Goal: Task Accomplishment & Management: Complete application form

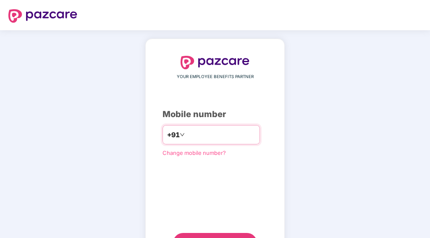
click at [227, 137] on input "number" at bounding box center [221, 134] width 69 height 13
type input "**********"
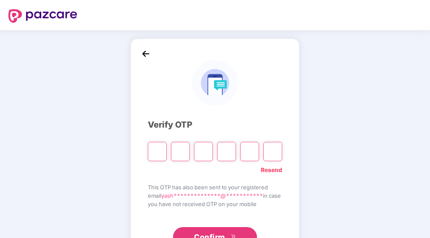
type input "*"
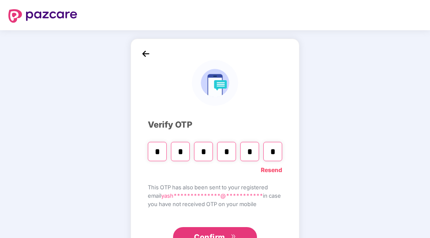
type input "*"
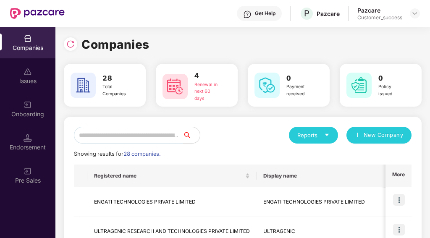
click at [149, 137] on input "text" at bounding box center [128, 135] width 109 height 17
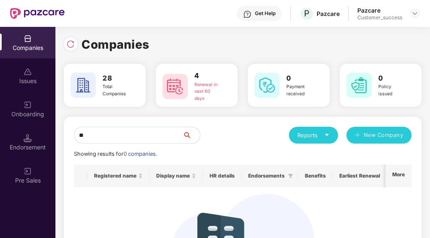
type input "*"
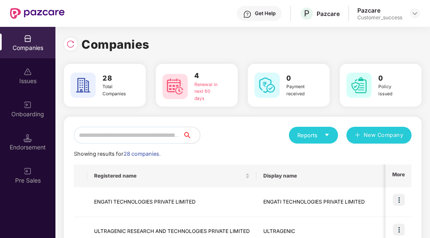
click at [149, 137] on input "text" at bounding box center [128, 135] width 109 height 17
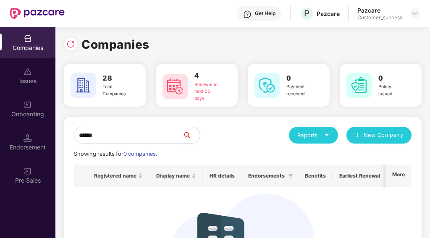
type input "******"
click at [159, 133] on input "******" at bounding box center [128, 135] width 109 height 17
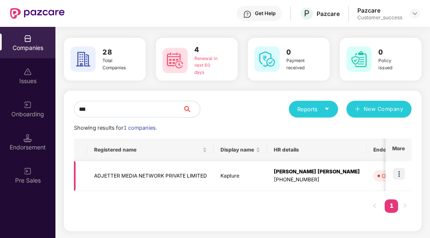
type input "***"
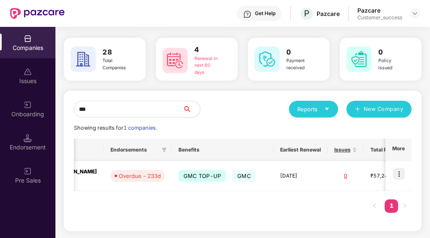
scroll to position [0, 341]
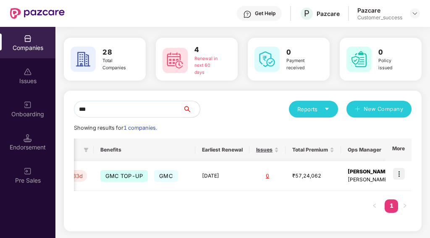
click at [397, 172] on img at bounding box center [399, 174] width 12 height 12
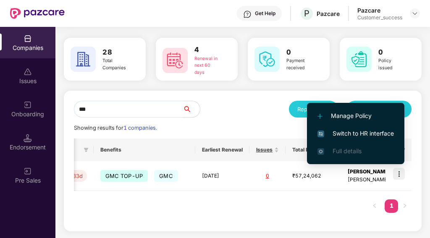
click at [364, 130] on span "Switch to HR interface" at bounding box center [356, 133] width 76 height 9
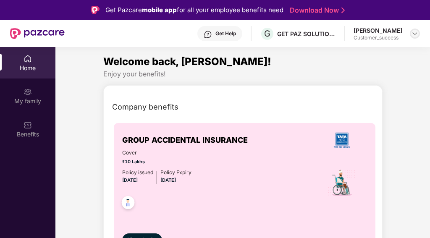
click at [417, 30] on img at bounding box center [415, 33] width 7 height 7
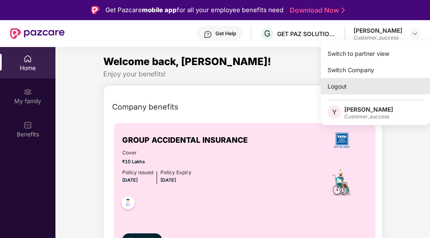
click at [361, 91] on div "Logout" at bounding box center [375, 86] width 109 height 16
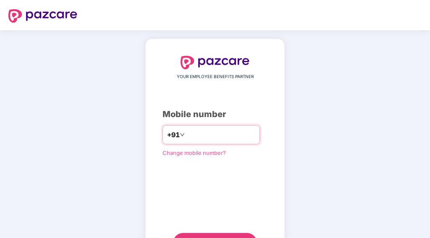
type input "**********"
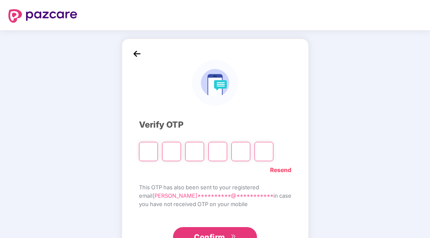
type input "*"
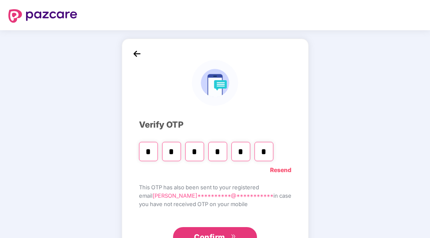
type input "*"
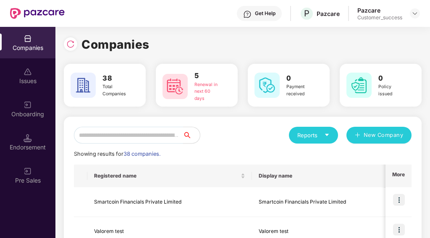
click at [153, 139] on input "text" at bounding box center [128, 135] width 109 height 17
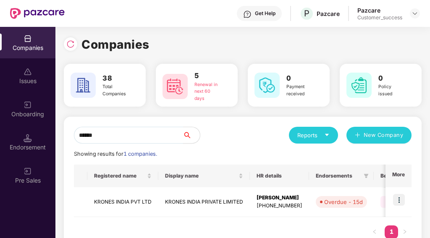
type input "******"
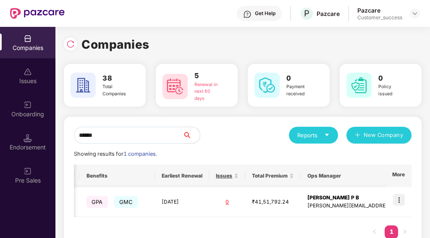
scroll to position [0, 1]
click at [399, 197] on img at bounding box center [399, 200] width 12 height 12
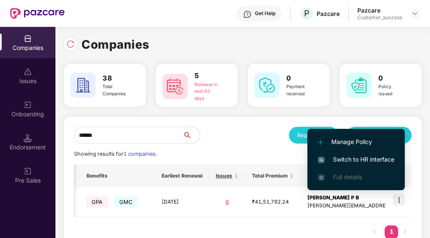
click at [362, 158] on span "Switch to HR interface" at bounding box center [356, 159] width 76 height 9
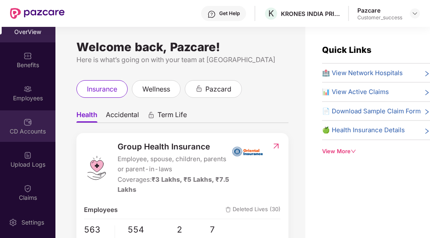
scroll to position [16, 0]
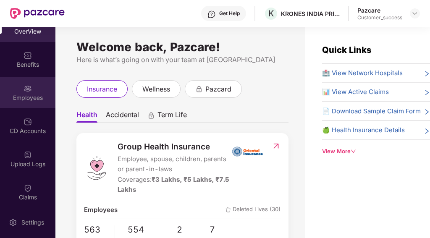
click at [26, 95] on div "Employees" at bounding box center [27, 98] width 55 height 8
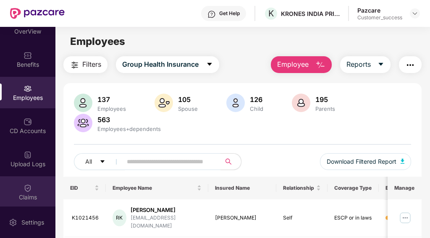
scroll to position [86, 0]
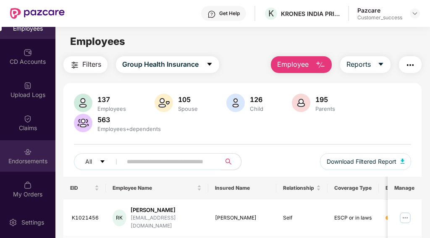
click at [29, 156] on img at bounding box center [28, 152] width 8 height 8
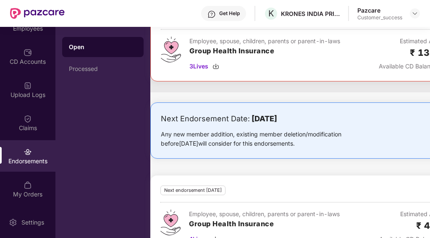
scroll to position [71, 0]
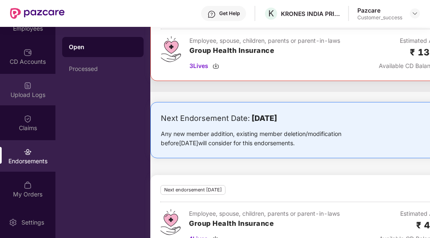
click at [32, 83] on div "Upload Logs" at bounding box center [27, 90] width 55 height 32
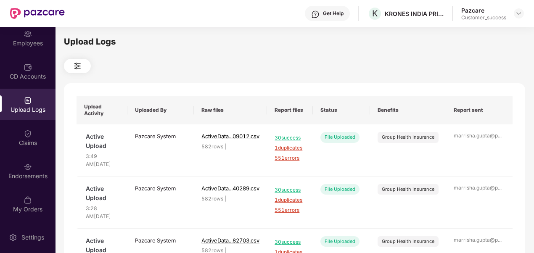
scroll to position [71, 0]
click at [30, 49] on div "Employees" at bounding box center [27, 38] width 55 height 32
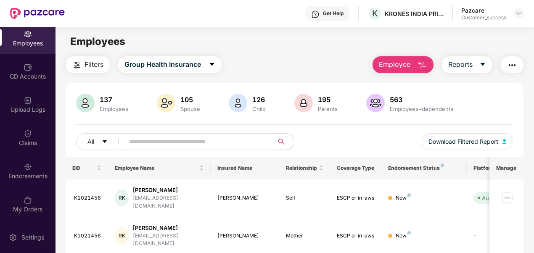
click at [189, 138] on input "text" at bounding box center [195, 141] width 133 height 13
paste input "********"
type input "********"
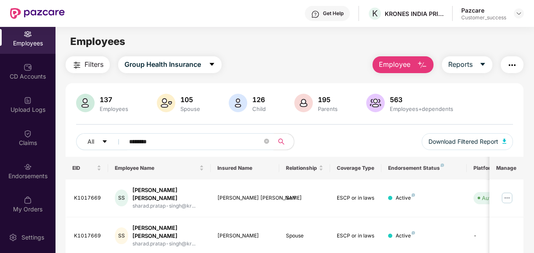
scroll to position [49, 0]
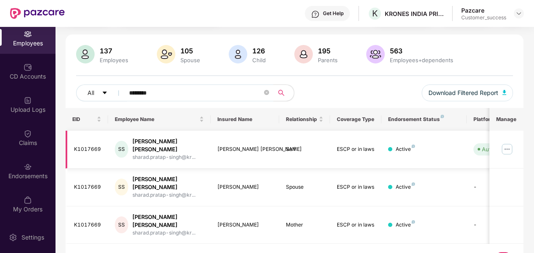
click at [430, 144] on img at bounding box center [506, 148] width 13 height 13
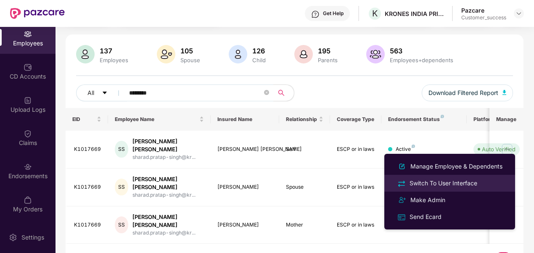
click at [430, 182] on div "Switch To User Interface" at bounding box center [443, 183] width 71 height 9
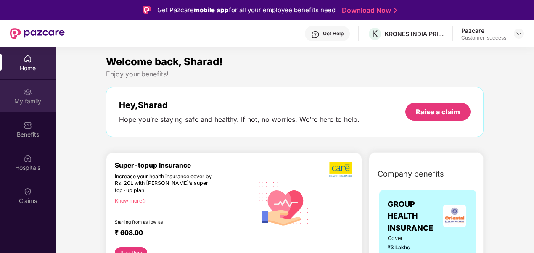
click at [37, 103] on div "My family" at bounding box center [27, 101] width 55 height 8
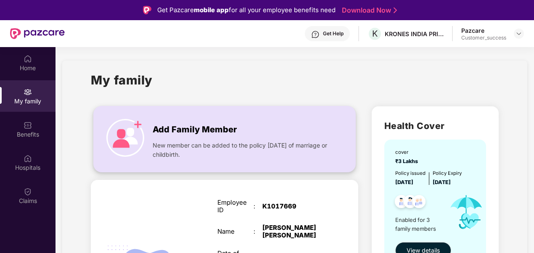
click at [158, 154] on span "New member can be added to the policy [DATE] of marriage or childbirth." at bounding box center [241, 150] width 177 height 18
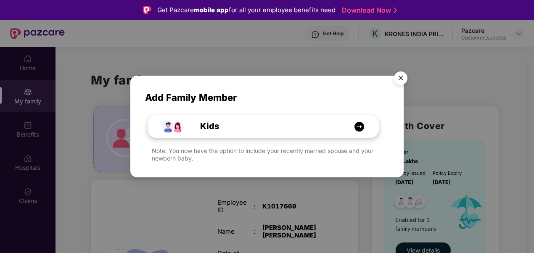
click at [361, 121] on img at bounding box center [359, 126] width 11 height 11
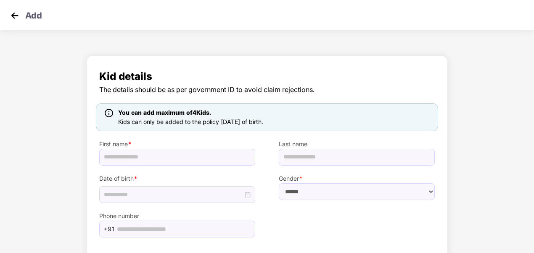
scroll to position [50, 0]
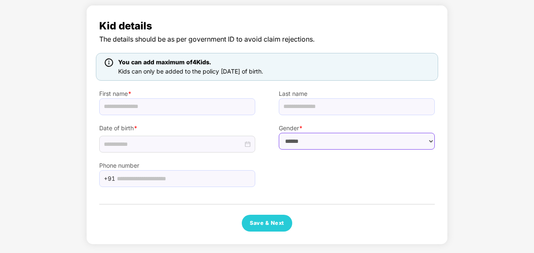
click at [324, 136] on select "****** **** ******" at bounding box center [357, 141] width 156 height 17
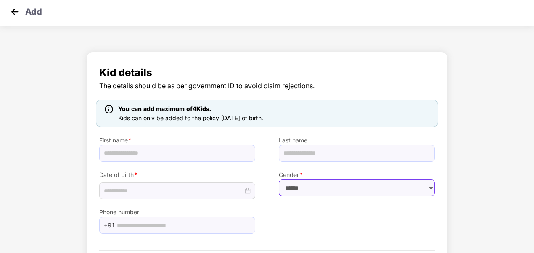
scroll to position [0, 0]
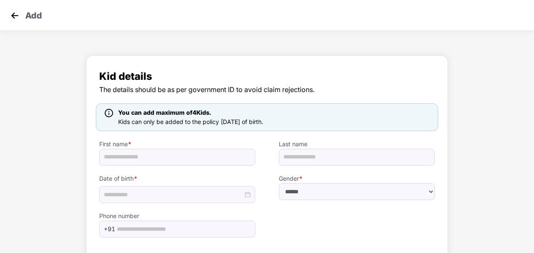
click at [17, 18] on img at bounding box center [14, 15] width 13 height 13
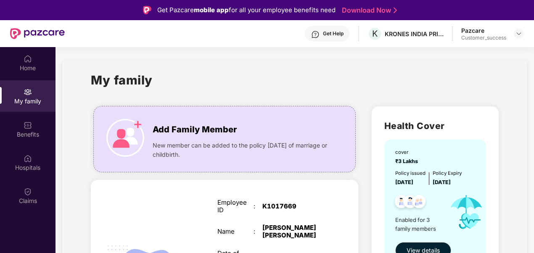
scroll to position [221, 0]
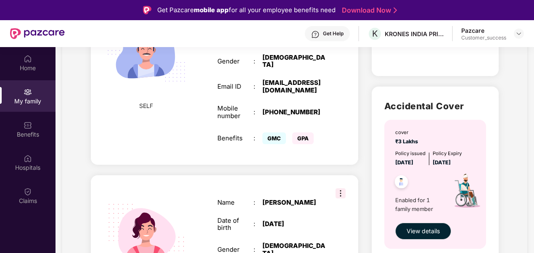
click at [0, 238] on html "Get Pazcare mobile app for all your employee benefits need Download Now Get Hel…" at bounding box center [267, 126] width 534 height 253
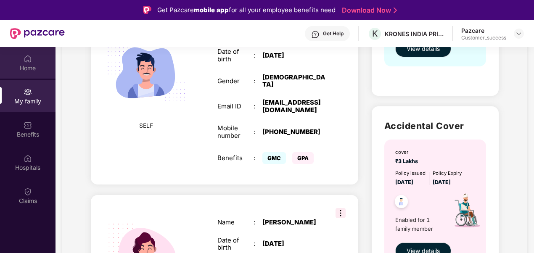
scroll to position [199, 0]
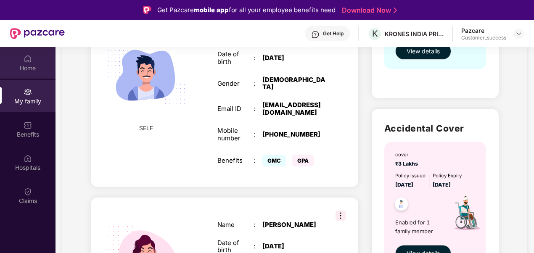
click at [19, 53] on div "Home" at bounding box center [27, 63] width 55 height 32
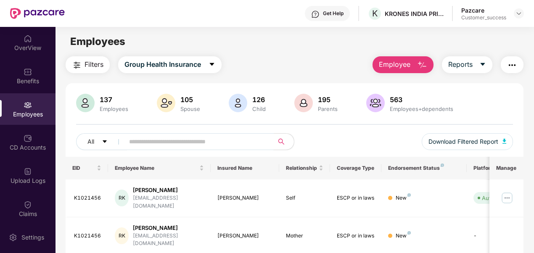
click at [168, 137] on input "text" at bounding box center [195, 141] width 133 height 13
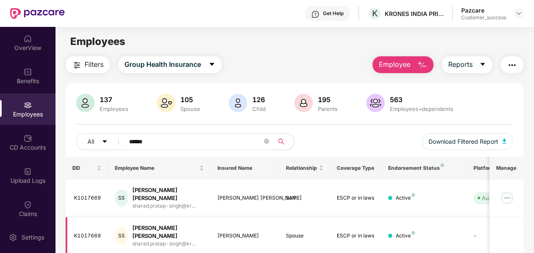
scroll to position [49, 0]
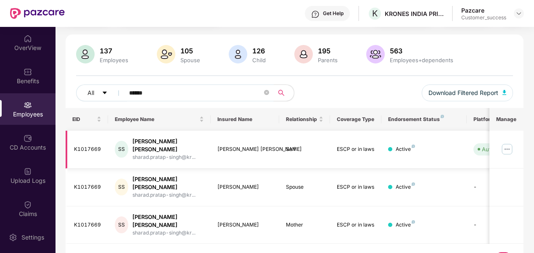
type input "******"
click at [430, 145] on img at bounding box center [506, 148] width 13 height 13
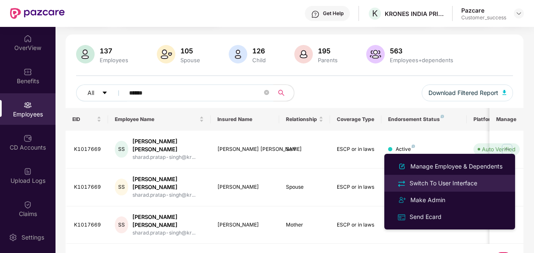
click at [430, 189] on li "Switch To User Interface" at bounding box center [449, 183] width 131 height 17
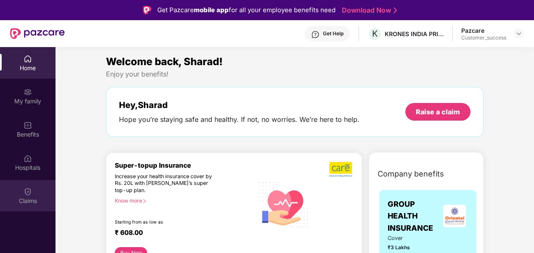
click at [32, 204] on div "Claims" at bounding box center [27, 201] width 55 height 8
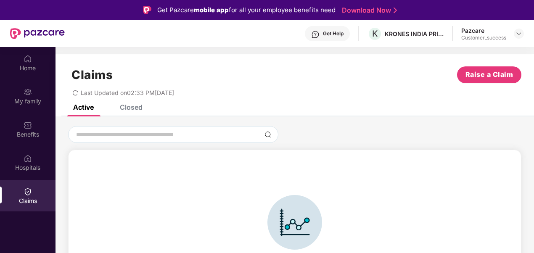
click at [127, 106] on div "Closed" at bounding box center [131, 107] width 23 height 8
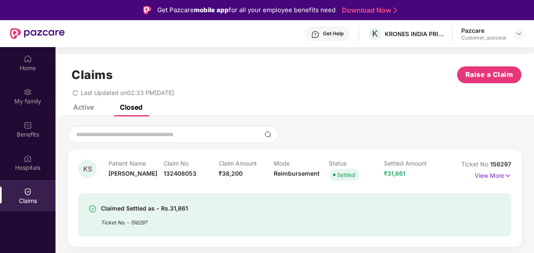
scroll to position [8, 0]
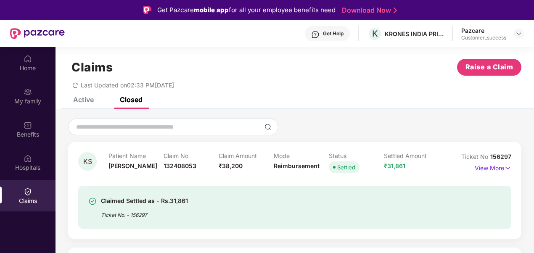
click at [87, 93] on div "Claims Raise a Claim Last Updated on 02:33 PM, 14 Aug 2025" at bounding box center [294, 71] width 478 height 51
click at [80, 97] on div "Active" at bounding box center [83, 99] width 21 height 8
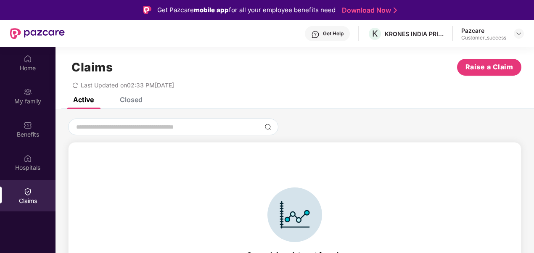
click at [129, 102] on div "Closed" at bounding box center [131, 99] width 23 height 8
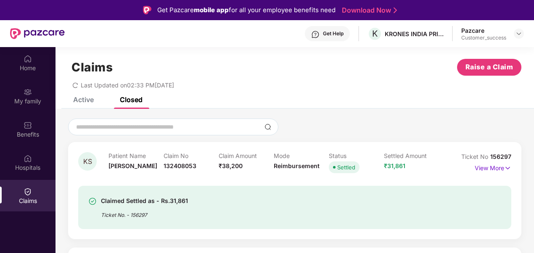
scroll to position [47, 0]
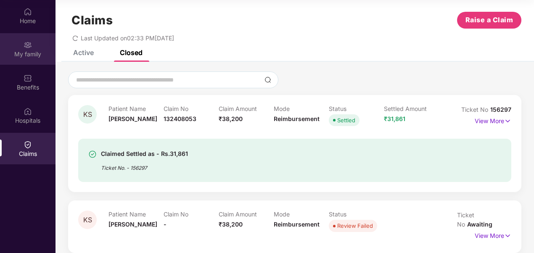
click at [30, 44] on img at bounding box center [28, 45] width 8 height 8
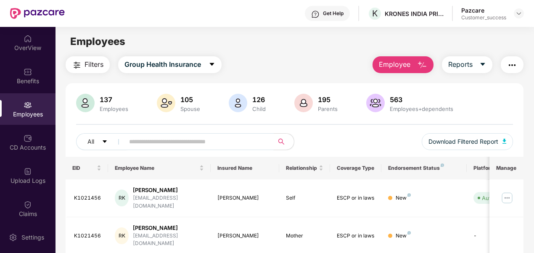
click at [153, 142] on input "text" at bounding box center [195, 141] width 133 height 13
paste input "********"
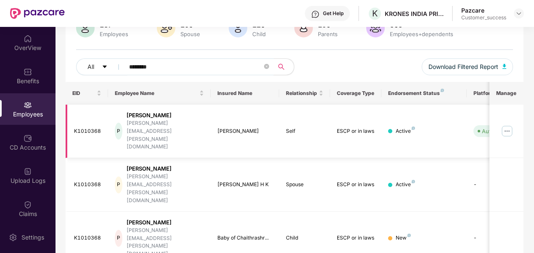
scroll to position [79, 0]
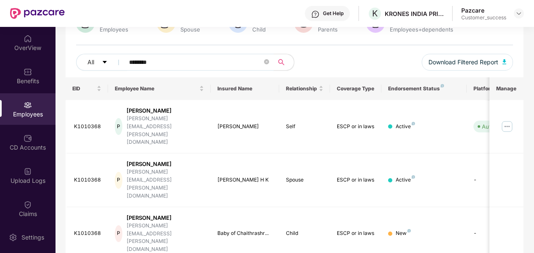
type input "********"
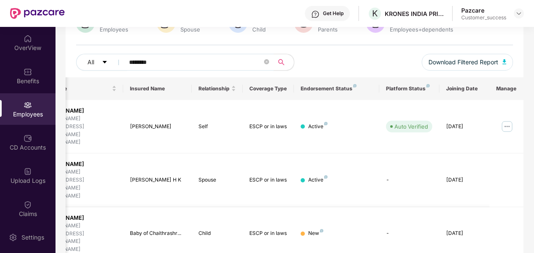
scroll to position [0, 0]
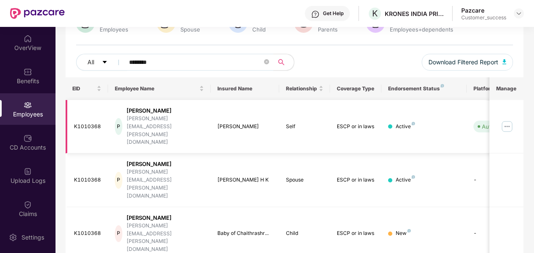
click at [430, 120] on img at bounding box center [506, 126] width 13 height 13
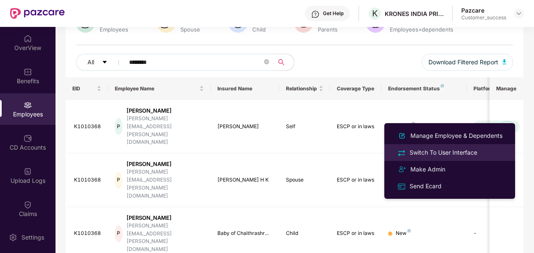
click at [430, 150] on div "Switch To User Interface" at bounding box center [443, 152] width 71 height 9
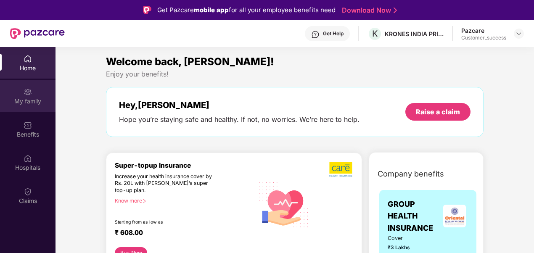
click at [29, 100] on div "My family" at bounding box center [27, 101] width 55 height 8
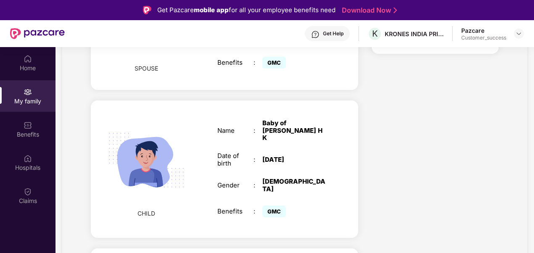
scroll to position [446, 0]
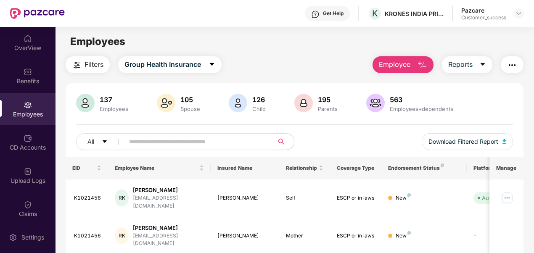
click at [156, 146] on input "text" at bounding box center [195, 141] width 133 height 13
paste input "********"
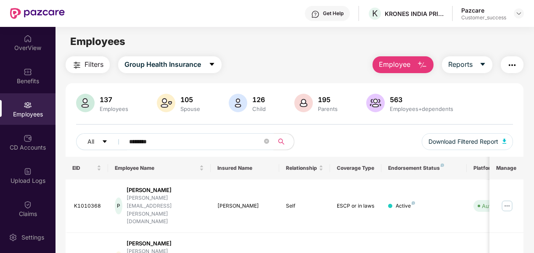
scroll to position [79, 0]
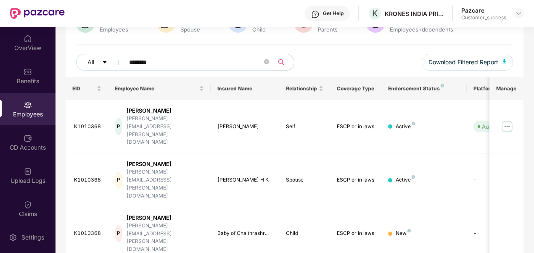
click at [22, 110] on div "Employees" at bounding box center [27, 114] width 55 height 8
click at [168, 59] on input "********" at bounding box center [195, 62] width 133 height 13
paste input "text"
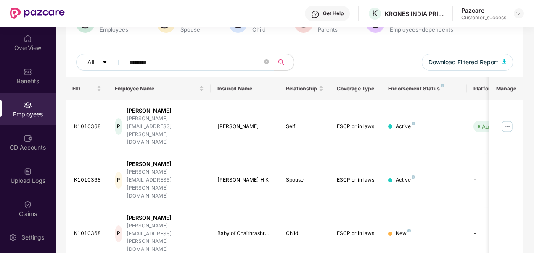
type input "********"
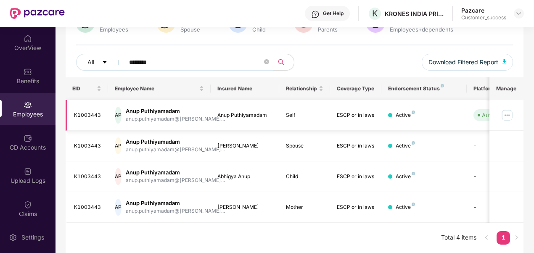
click at [430, 120] on img at bounding box center [506, 114] width 13 height 13
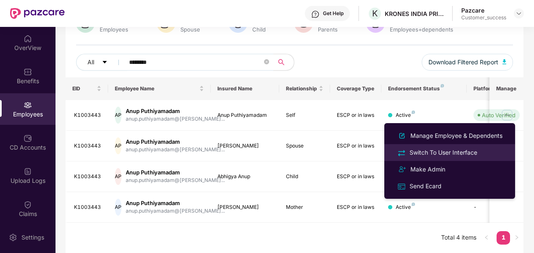
click at [430, 151] on div "Switch To User Interface" at bounding box center [443, 152] width 71 height 9
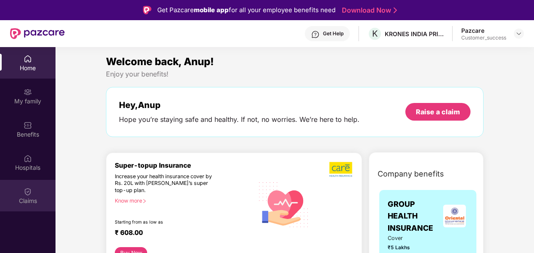
click at [42, 194] on div "Claims" at bounding box center [27, 196] width 55 height 32
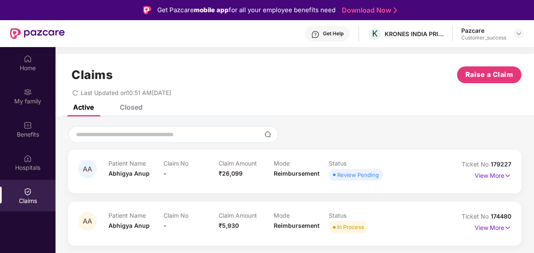
scroll to position [47, 0]
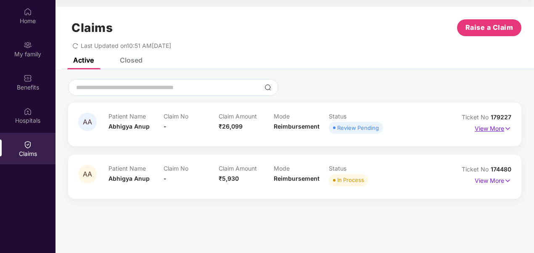
click at [430, 125] on p "View More" at bounding box center [492, 127] width 37 height 11
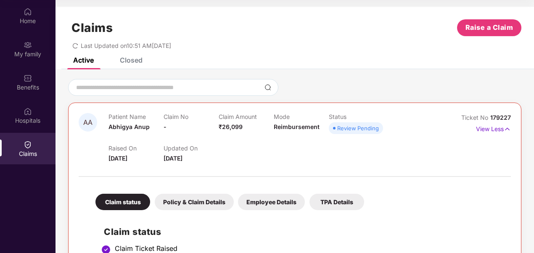
scroll to position [163, 0]
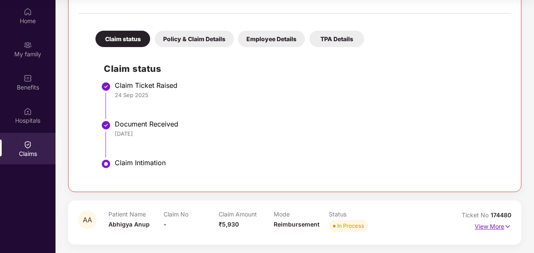
click at [430, 227] on p "View More" at bounding box center [492, 225] width 37 height 11
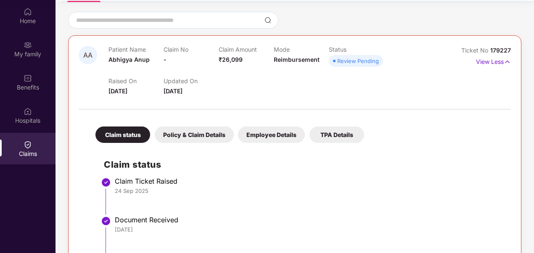
scroll to position [65, 0]
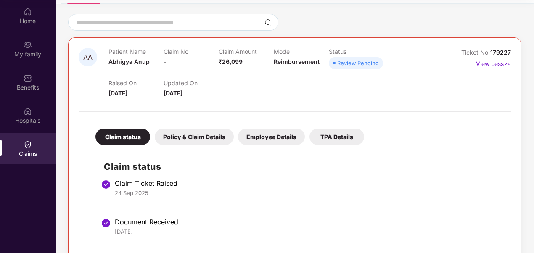
drag, startPoint x: 511, startPoint y: 52, endPoint x: 495, endPoint y: 49, distance: 17.1
click at [430, 52] on div "AA Patient Name Abhigya Anup Claim No - Claim Amount ₹26,099 Mode Reimbursement…" at bounding box center [294, 163] width 453 height 253
drag, startPoint x: 490, startPoint y: 52, endPoint x: 514, endPoint y: 53, distance: 24.8
click at [430, 53] on div "AA Patient Name Abhigya Anup Claim No - Claim Amount ₹26,099 Mode Reimbursement…" at bounding box center [294, 163] width 453 height 253
copy span "179227"
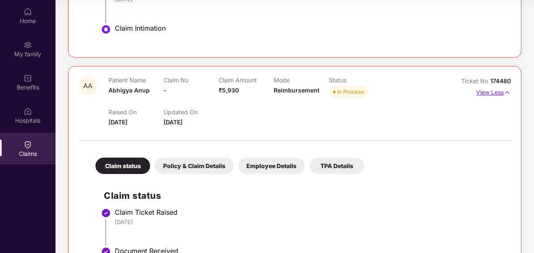
scroll to position [298, 0]
drag, startPoint x: 488, startPoint y: 80, endPoint x: 511, endPoint y: 80, distance: 22.7
click at [430, 80] on div "AA Patient Name Abhigya Anup Claim No - Claim Amount ₹5,930 Mode Reimbursement …" at bounding box center [294, 246] width 453 height 361
copy span "174480"
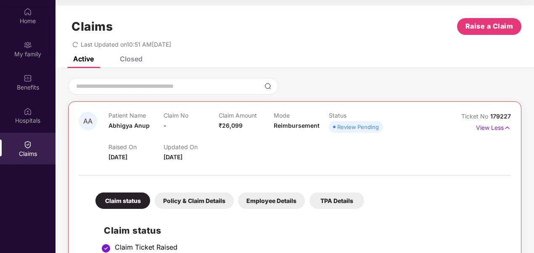
scroll to position [0, 0]
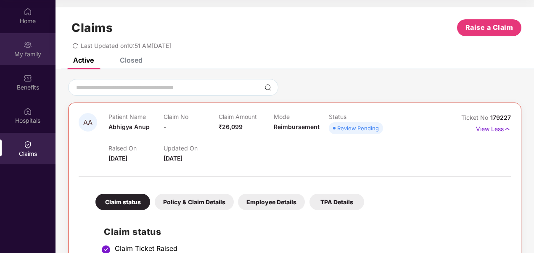
click at [28, 43] on img at bounding box center [28, 45] width 8 height 8
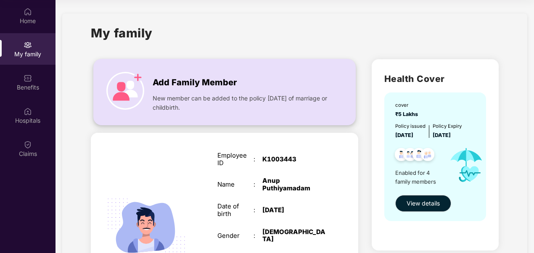
click at [207, 101] on span "New member can be added to the policy [DATE] of marriage or childbirth." at bounding box center [241, 103] width 177 height 18
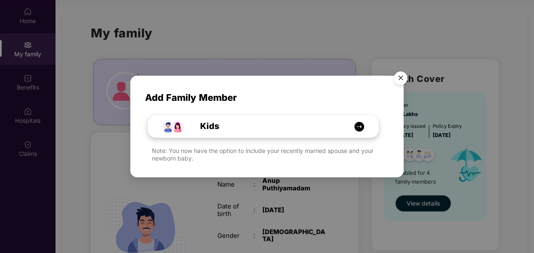
click at [358, 126] on img at bounding box center [359, 126] width 11 height 11
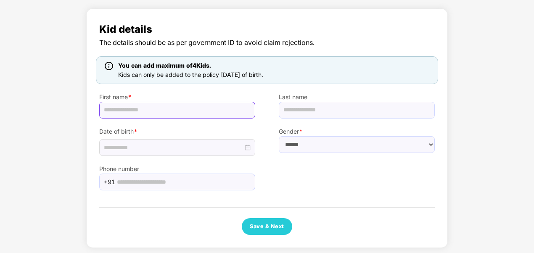
click at [195, 106] on input "text" at bounding box center [177, 110] width 156 height 17
paste input "**********"
click at [124, 111] on input "**********" at bounding box center [177, 110] width 156 height 17
type input "******"
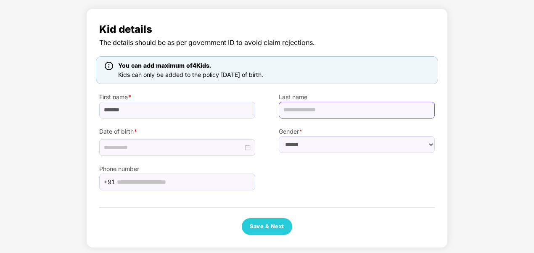
click at [297, 112] on input "text" at bounding box center [357, 110] width 156 height 17
paste input "*****"
type input "*****"
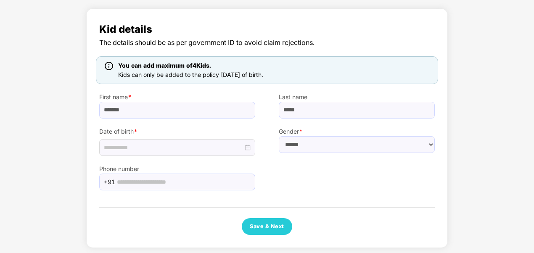
click at [303, 194] on div "Kid details The details should be as per government ID to avoid claim rejection…" at bounding box center [266, 127] width 335 height 213
click at [197, 150] on input at bounding box center [173, 147] width 139 height 9
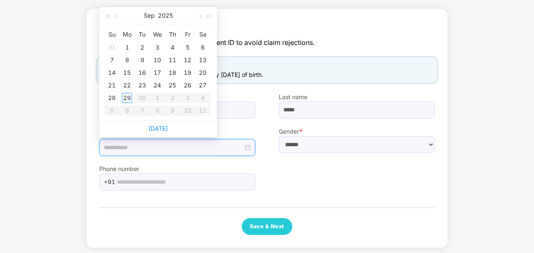
type input "**********"
click at [142, 54] on td "9" at bounding box center [141, 60] width 15 height 13
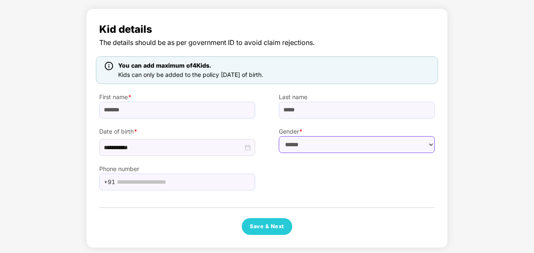
click at [306, 146] on select "****** **** ******" at bounding box center [357, 144] width 156 height 17
select select "****"
click at [279, 136] on select "****** **** ******" at bounding box center [357, 144] width 156 height 17
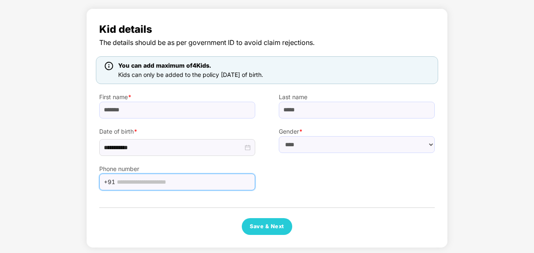
click at [200, 184] on input "text" at bounding box center [183, 182] width 133 height 13
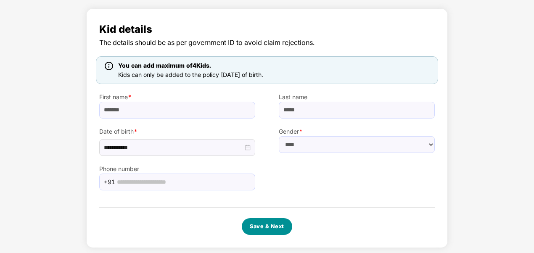
click at [258, 227] on button "Save & Next" at bounding box center [267, 226] width 50 height 17
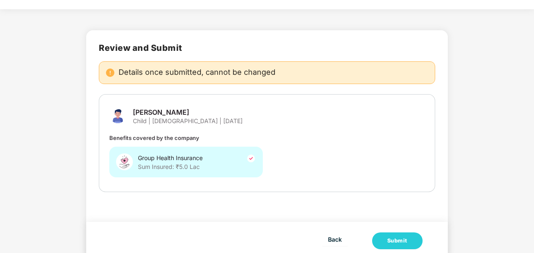
scroll to position [36, 0]
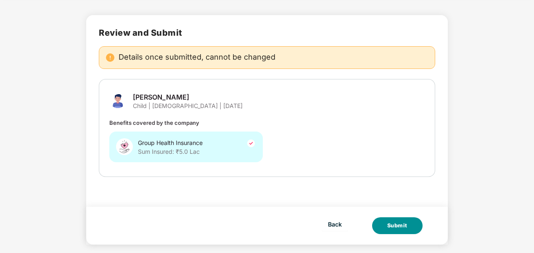
click at [401, 225] on div "Submit" at bounding box center [397, 225] width 20 height 8
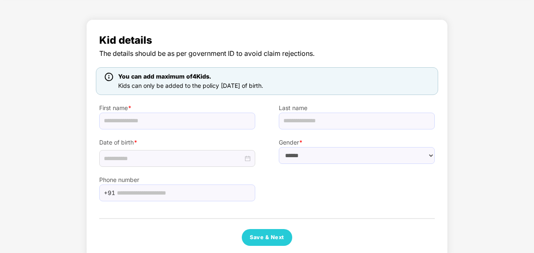
scroll to position [47, 0]
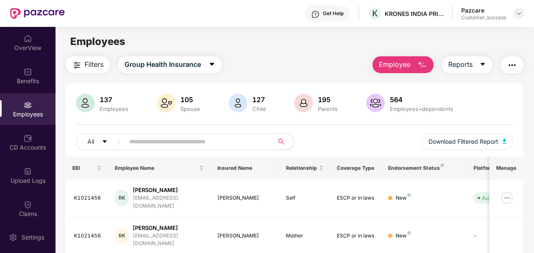
click at [520, 11] on img at bounding box center [518, 13] width 7 height 7
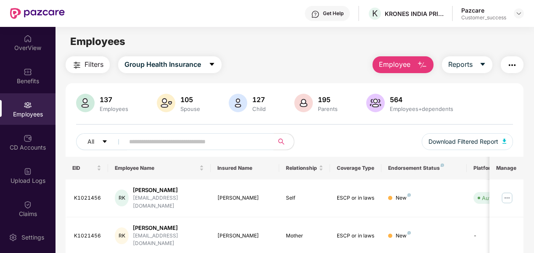
click at [231, 140] on input "text" at bounding box center [195, 141] width 133 height 13
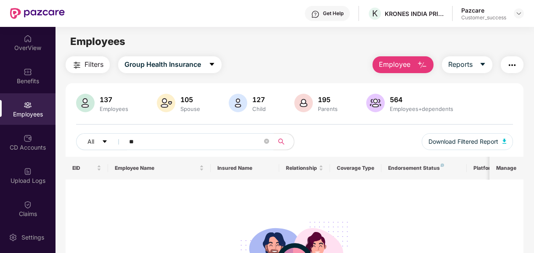
type input "*"
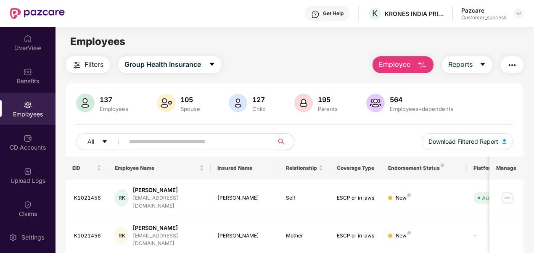
paste input "********"
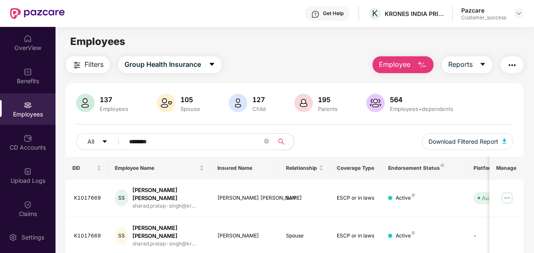
scroll to position [49, 0]
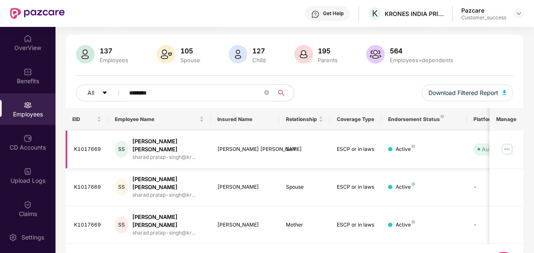
type input "********"
click at [506, 142] on img at bounding box center [506, 148] width 13 height 13
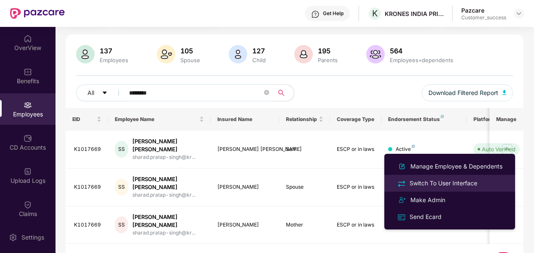
click at [423, 187] on div "Switch To User Interface" at bounding box center [443, 183] width 71 height 9
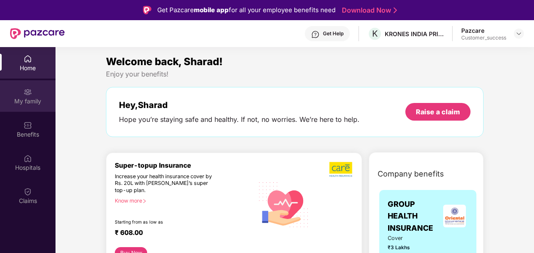
click at [31, 92] on img at bounding box center [28, 92] width 8 height 8
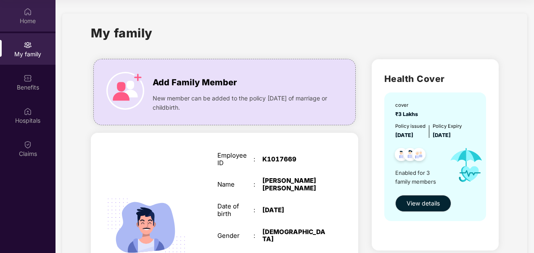
scroll to position [0, 0]
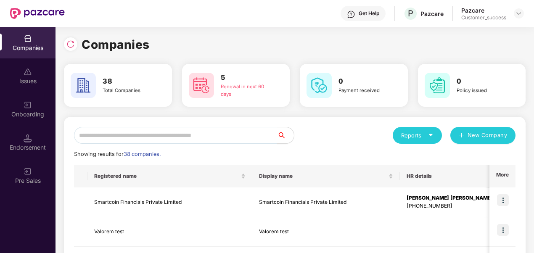
scroll to position [0, 1]
click at [176, 138] on input "text" at bounding box center [175, 135] width 203 height 17
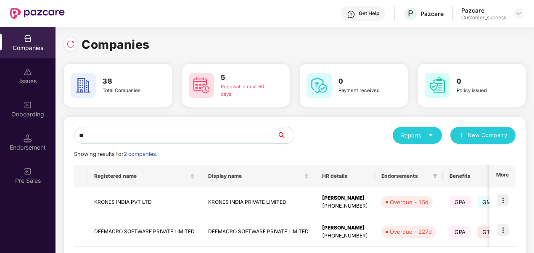
type input "*"
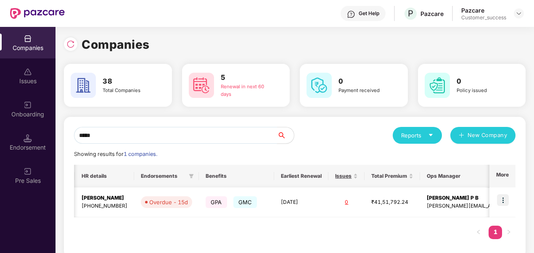
scroll to position [0, 191]
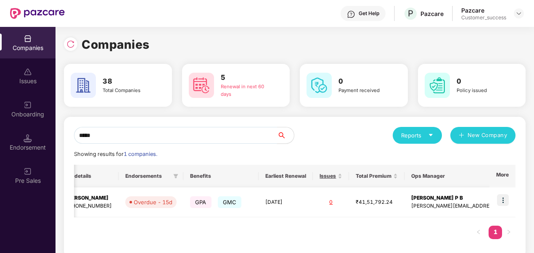
type input "*****"
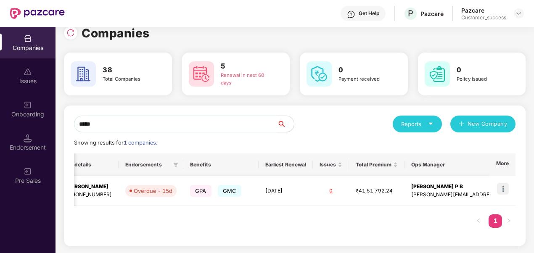
scroll to position [0, 0]
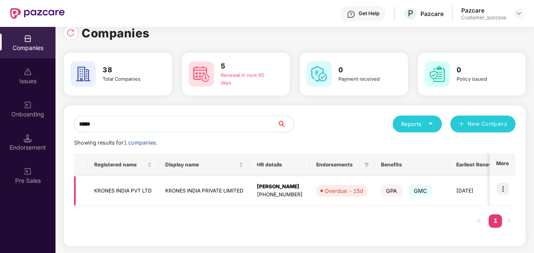
click at [502, 191] on img at bounding box center [503, 189] width 12 height 12
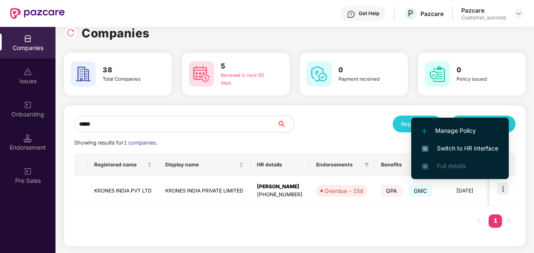
click at [453, 148] on span "Switch to HR interface" at bounding box center [460, 148] width 76 height 9
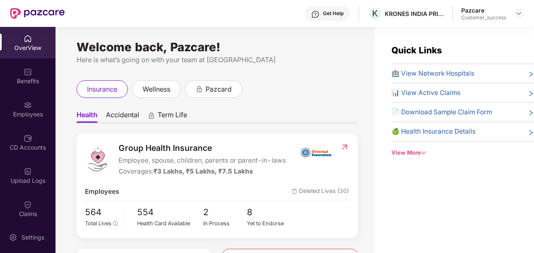
click at [22, 119] on div "Employees" at bounding box center [27, 109] width 55 height 32
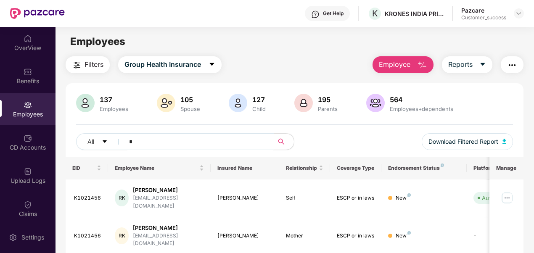
click at [192, 141] on input "*" at bounding box center [195, 141] width 133 height 13
type input "******"
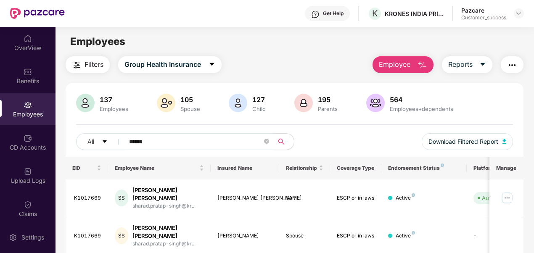
click at [477, 121] on div "137 Employees 105 Spouse 127 Child 195 Parents 564 Employees+dependents All ***…" at bounding box center [295, 125] width 458 height 63
click at [39, 185] on div "Upload Logs" at bounding box center [27, 176] width 55 height 32
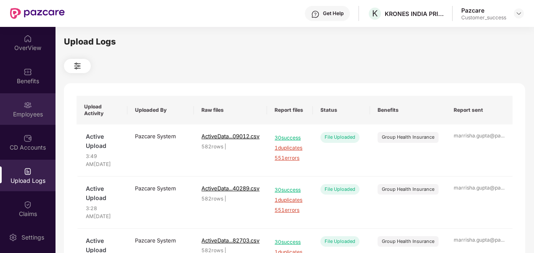
click at [28, 118] on div "Employees" at bounding box center [27, 114] width 55 height 8
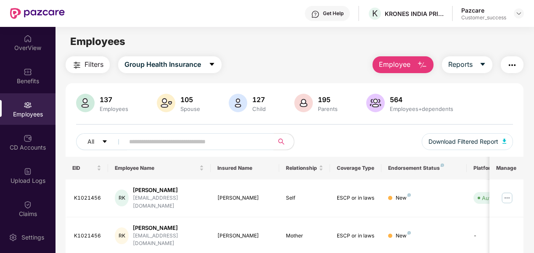
click at [205, 143] on input "text" at bounding box center [195, 141] width 133 height 13
click at [202, 146] on input "text" at bounding box center [195, 141] width 133 height 13
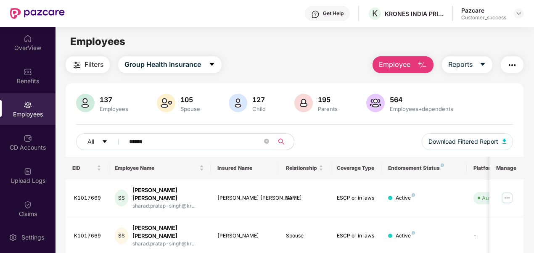
scroll to position [49, 0]
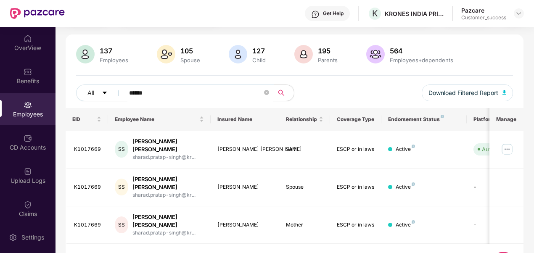
type input "******"
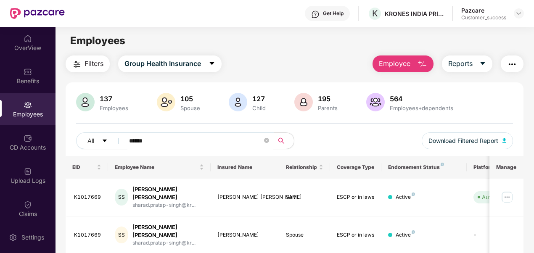
scroll to position [0, 0]
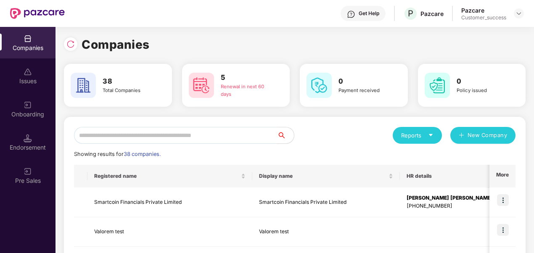
scroll to position [0, 1]
click at [147, 133] on input "text" at bounding box center [175, 135] width 203 height 17
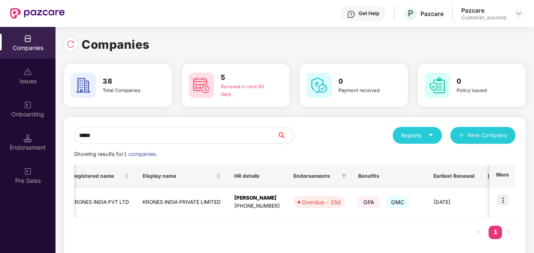
scroll to position [0, 21]
type input "*****"
click at [503, 71] on div "0 Policy issued" at bounding box center [471, 85] width 101 height 29
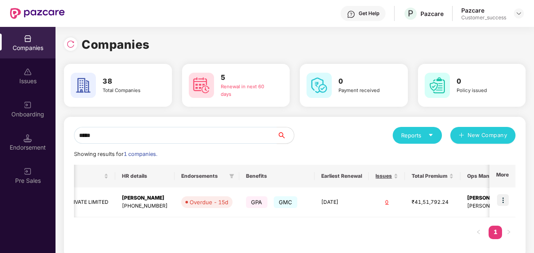
scroll to position [0, 138]
click at [503, 199] on img at bounding box center [503, 200] width 12 height 12
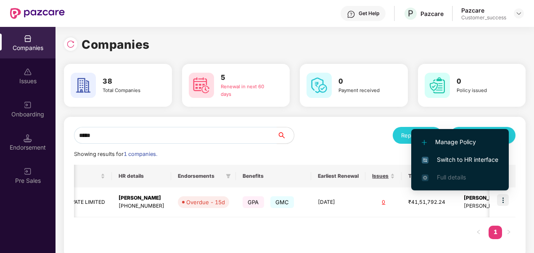
click at [453, 156] on span "Switch to HR interface" at bounding box center [460, 159] width 76 height 9
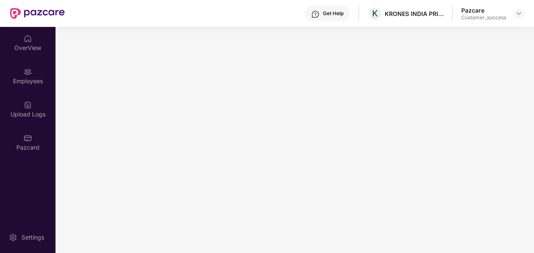
scroll to position [0, 0]
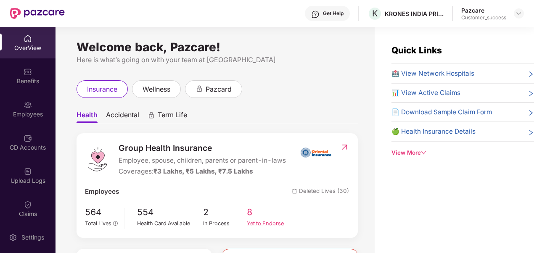
click at [254, 210] on span "8" at bounding box center [269, 213] width 44 height 14
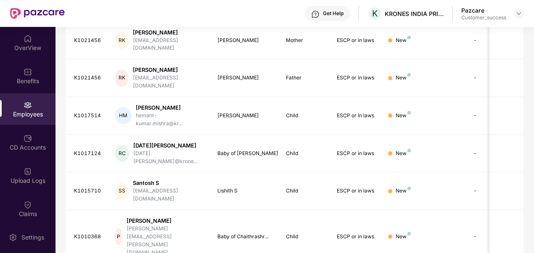
scroll to position [202, 0]
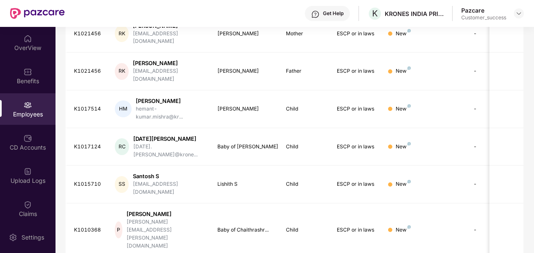
drag, startPoint x: 97, startPoint y: 207, endPoint x: 69, endPoint y: 209, distance: 27.4
copy div "K1003443"
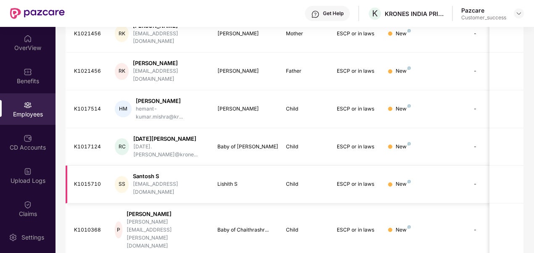
scroll to position [0, 0]
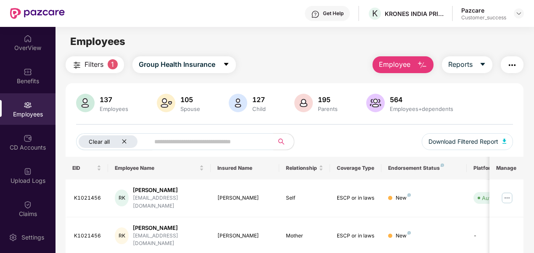
click at [124, 140] on icon "close" at bounding box center [123, 141] width 5 height 5
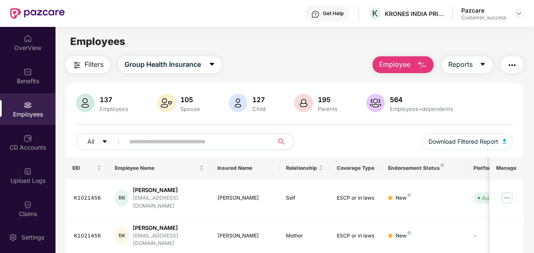
click at [128, 140] on span at bounding box center [196, 141] width 155 height 17
paste input "********"
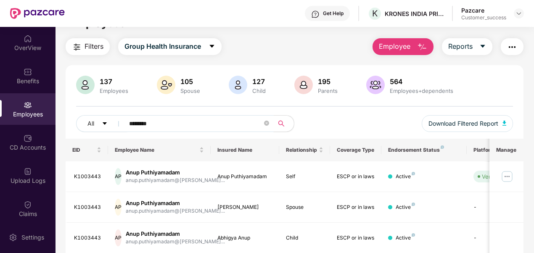
scroll to position [16, 0]
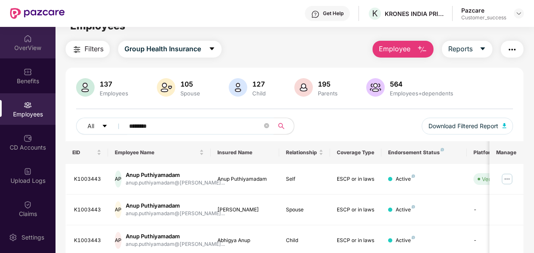
type input "********"
click at [29, 37] on img at bounding box center [28, 38] width 8 height 8
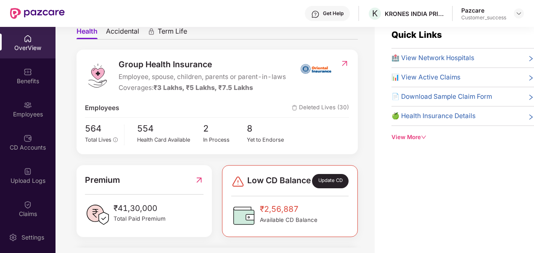
scroll to position [70, 0]
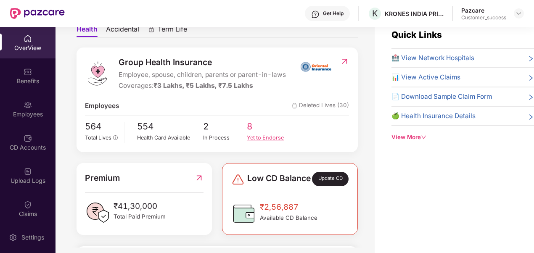
click at [256, 126] on span "8" at bounding box center [269, 127] width 44 height 14
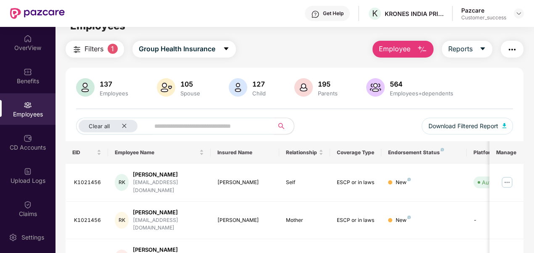
scroll to position [202, 0]
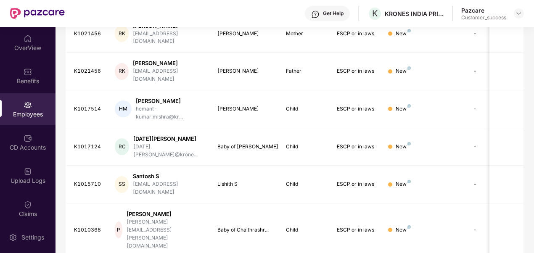
copy div "K1003443"
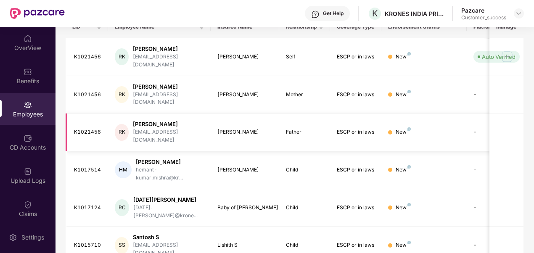
scroll to position [142, 0]
click at [508, 53] on img at bounding box center [506, 56] width 13 height 13
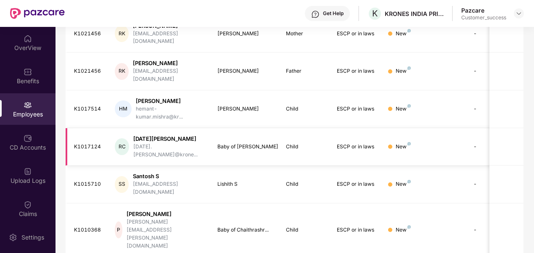
copy div "K1003443"
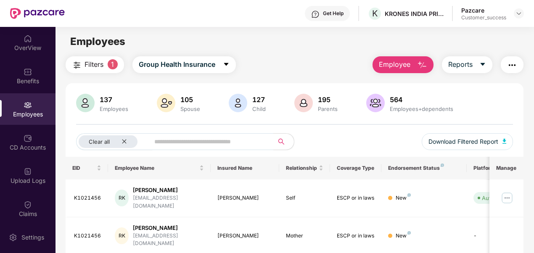
click at [37, 99] on div "Employees" at bounding box center [27, 109] width 55 height 32
click at [129, 143] on div "Clear all" at bounding box center [108, 141] width 59 height 13
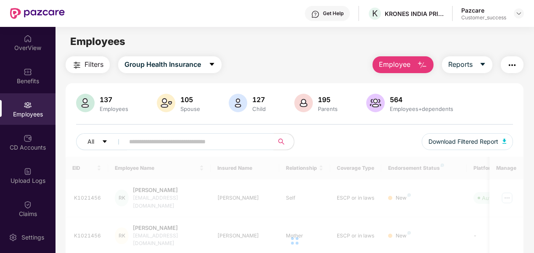
click at [138, 143] on input "text" at bounding box center [195, 141] width 133 height 13
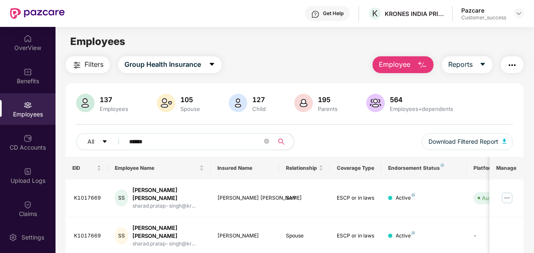
scroll to position [49, 0]
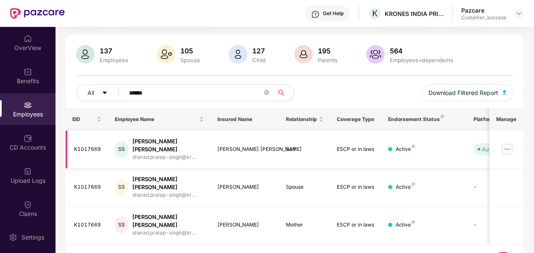
type input "******"
click at [505, 144] on img at bounding box center [506, 148] width 13 height 13
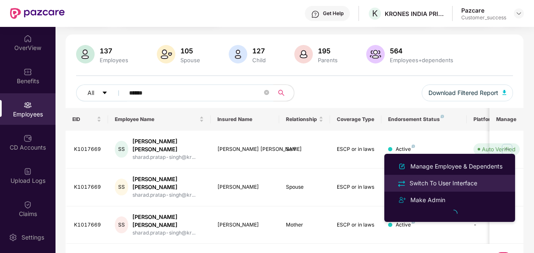
click at [442, 181] on div "Switch To User Interface" at bounding box center [443, 183] width 71 height 9
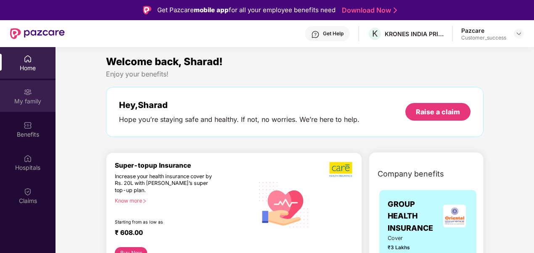
click at [36, 89] on div "My family" at bounding box center [27, 96] width 55 height 32
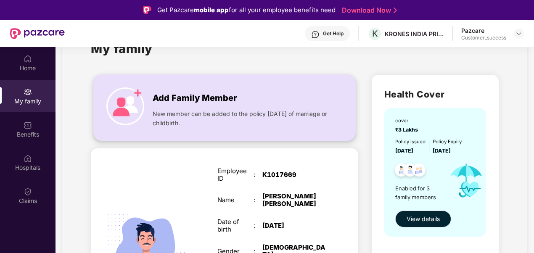
scroll to position [25, 0]
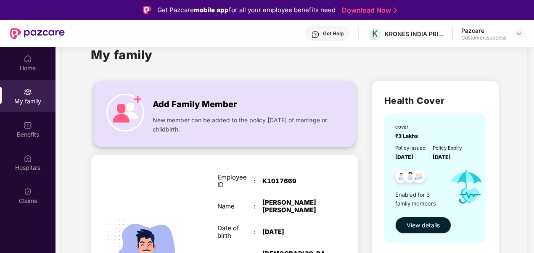
click at [206, 138] on div "Add Family Member New member can be added to the policy within 30 days of marri…" at bounding box center [224, 114] width 261 height 48
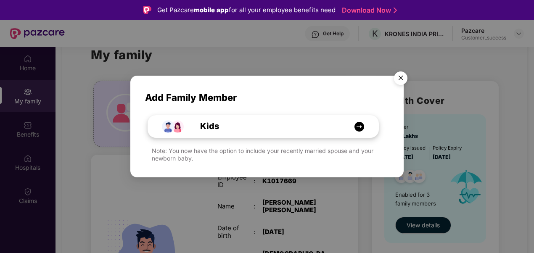
click at [256, 134] on div "Kids" at bounding box center [263, 127] width 230 height 22
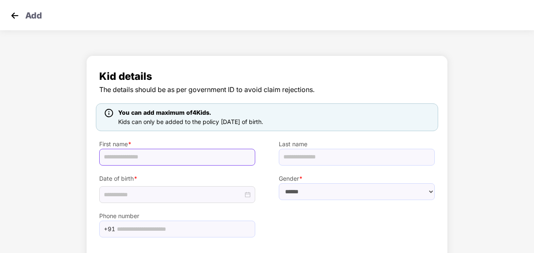
click at [155, 161] on input "text" at bounding box center [177, 157] width 156 height 17
type input "******"
type input "*****"
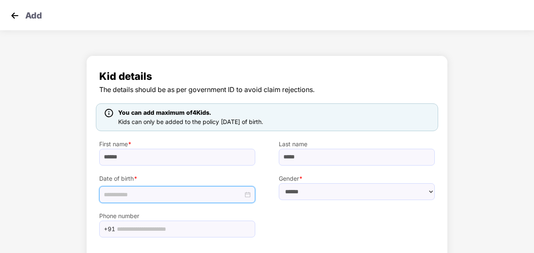
click at [148, 197] on input at bounding box center [173, 194] width 139 height 9
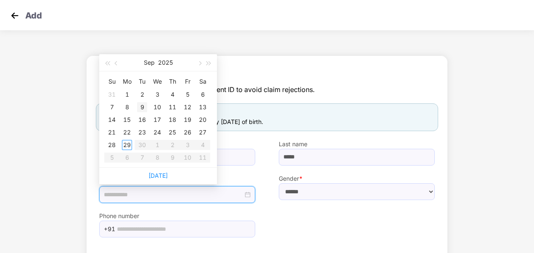
type input "**********"
click at [144, 107] on div "9" at bounding box center [142, 107] width 10 height 10
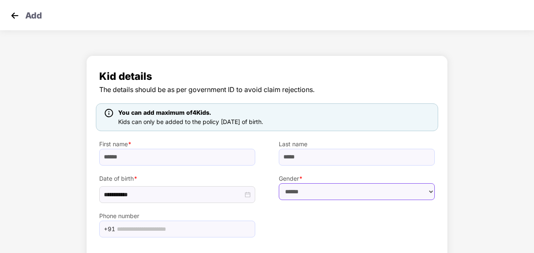
click at [301, 190] on select "****** **** ******" at bounding box center [357, 191] width 156 height 17
select select "****"
click at [279, 183] on select "****** **** ******" at bounding box center [357, 191] width 156 height 17
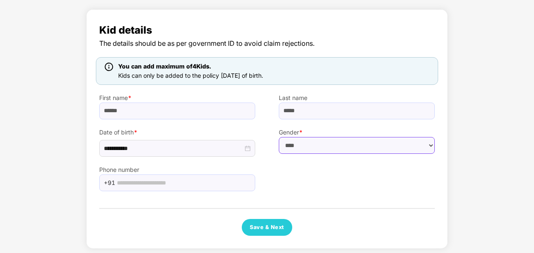
scroll to position [50, 0]
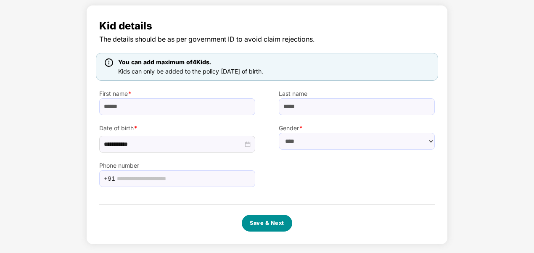
click at [262, 221] on button "Save & Next" at bounding box center [267, 223] width 50 height 17
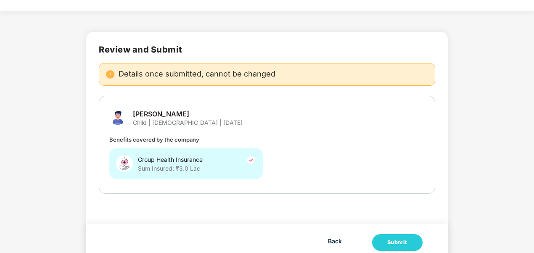
scroll to position [36, 0]
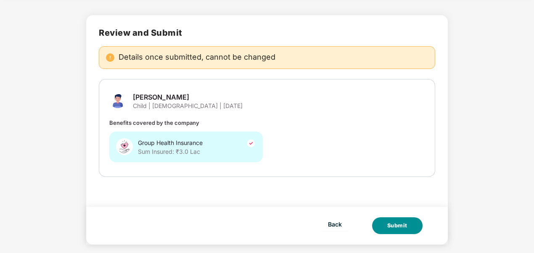
click at [387, 223] on div "Submit" at bounding box center [397, 225] width 20 height 8
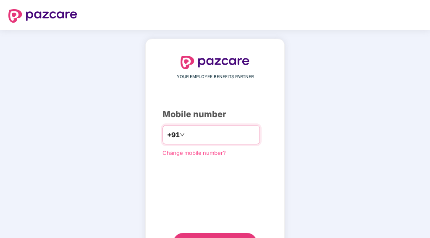
click at [215, 132] on input "number" at bounding box center [221, 134] width 69 height 13
type input "**********"
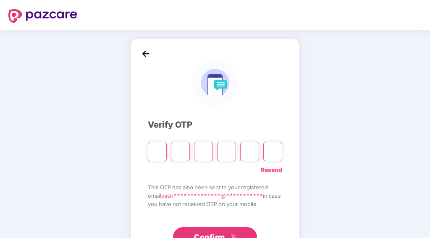
type input "*"
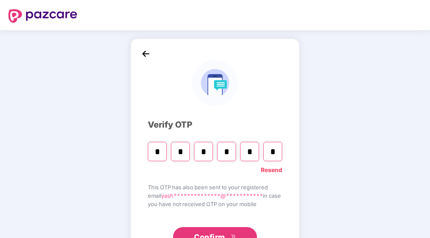
type input "*"
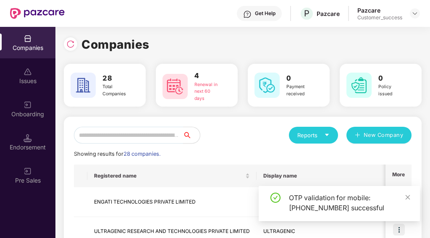
click at [132, 139] on input "text" at bounding box center [128, 135] width 109 height 17
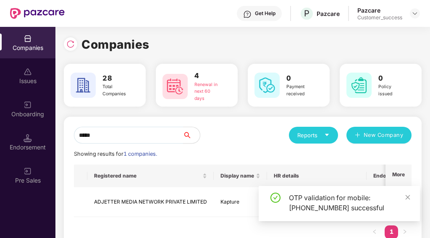
scroll to position [26, 0]
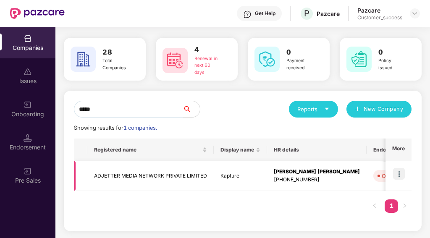
type input "*****"
click at [398, 174] on img at bounding box center [399, 174] width 12 height 12
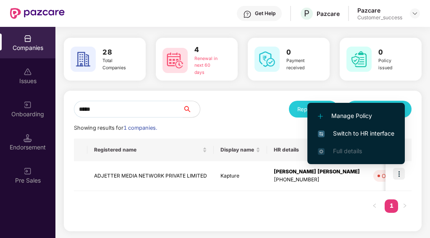
click at [358, 132] on span "Switch to HR interface" at bounding box center [356, 133] width 76 height 9
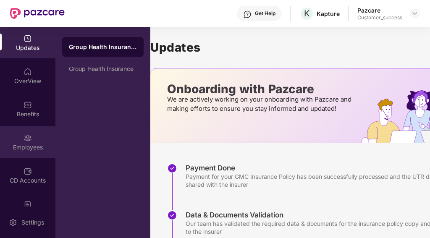
click at [40, 139] on div "Employees" at bounding box center [27, 142] width 55 height 32
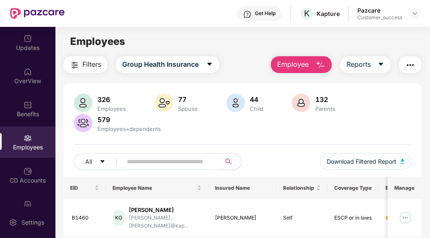
click at [160, 162] on input "text" at bounding box center [168, 161] width 83 height 13
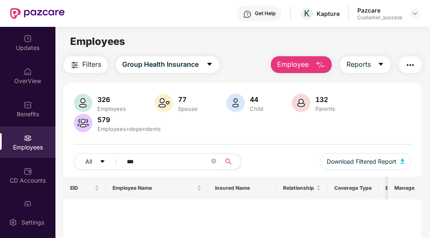
type input "***"
click at [148, 163] on input "***" at bounding box center [168, 161] width 83 height 13
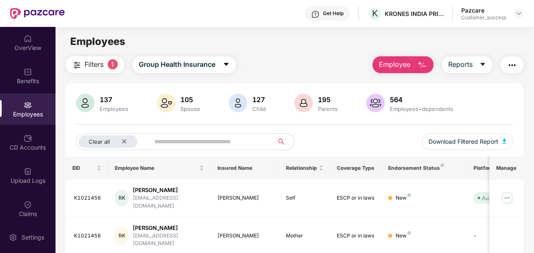
click at [169, 146] on input "text" at bounding box center [208, 141] width 108 height 13
click at [127, 138] on div "Clear all" at bounding box center [108, 141] width 59 height 13
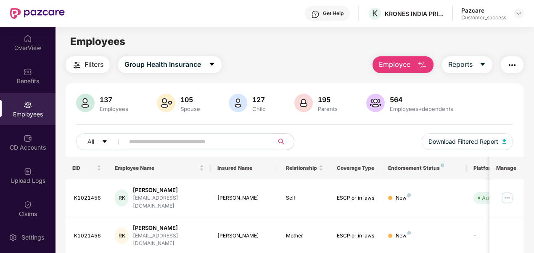
click at [134, 140] on input "text" at bounding box center [195, 141] width 133 height 13
paste input "********"
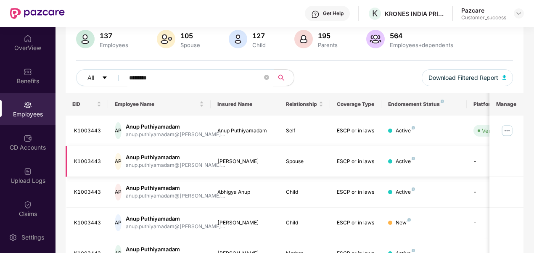
scroll to position [110, 0]
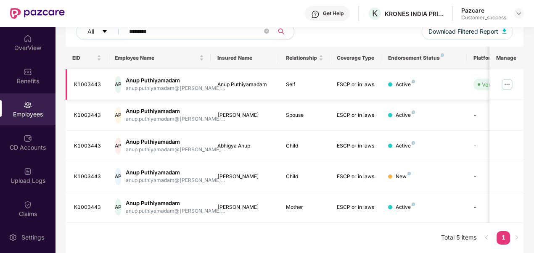
type input "********"
click at [507, 86] on img at bounding box center [506, 84] width 13 height 13
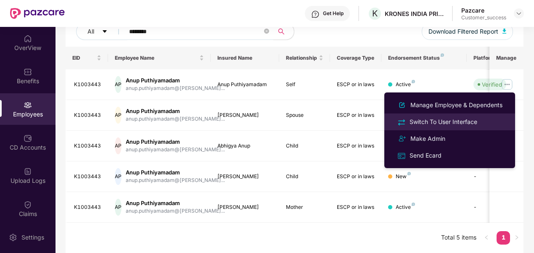
click at [459, 116] on li "Switch To User Interface" at bounding box center [449, 121] width 131 height 17
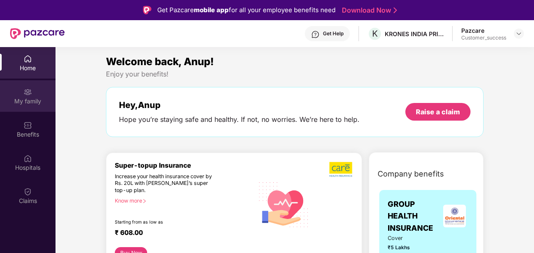
click at [29, 92] on img at bounding box center [28, 92] width 8 height 8
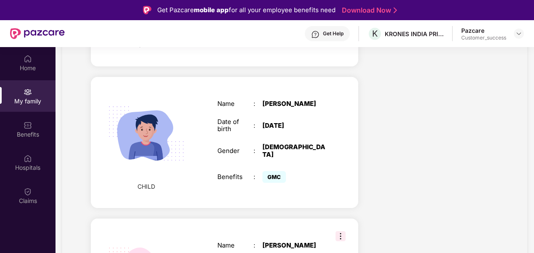
scroll to position [603, 0]
click at [202, 121] on div "CHILD Name : [PERSON_NAME] Date of birth : [DEMOGRAPHIC_DATA] Gender : [DEMOGRA…" at bounding box center [224, 143] width 267 height 132
click at [271, 132] on div "Name : [PERSON_NAME] Date of birth : [DEMOGRAPHIC_DATA] Gender : [DEMOGRAPHIC_D…" at bounding box center [271, 143] width 125 height 106
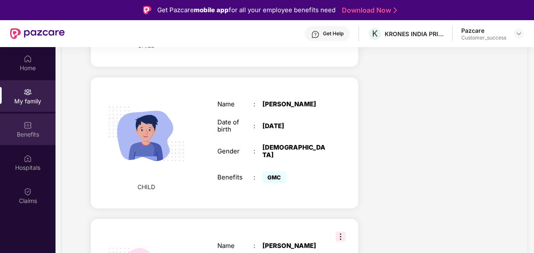
click at [24, 127] on img at bounding box center [28, 125] width 8 height 8
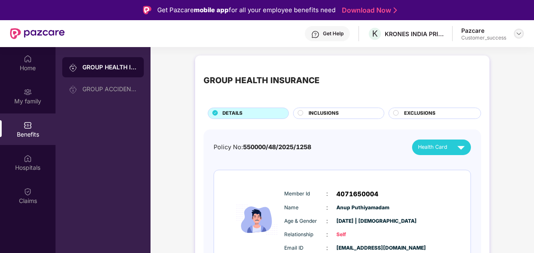
click at [516, 37] on img at bounding box center [518, 33] width 7 height 7
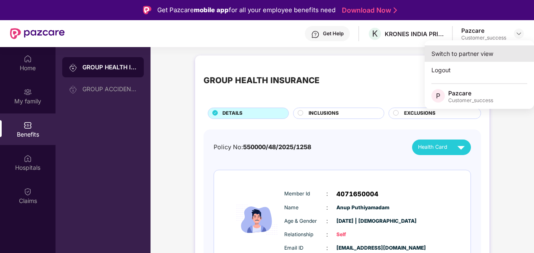
click at [468, 57] on div "Switch to partner view" at bounding box center [478, 53] width 109 height 16
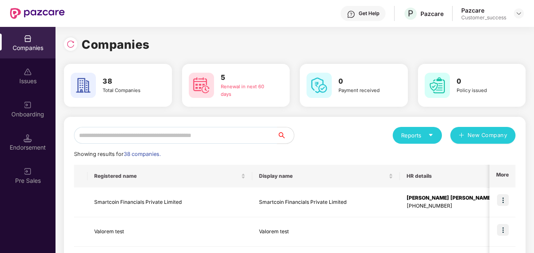
click at [207, 137] on input "text" at bounding box center [175, 135] width 203 height 17
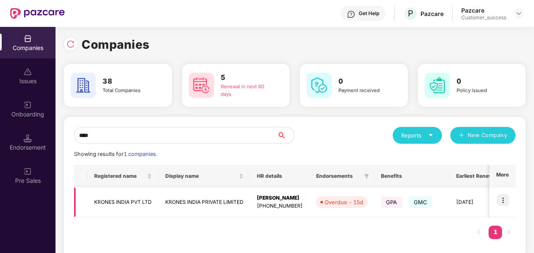
type input "****"
click at [501, 199] on img at bounding box center [503, 200] width 12 height 12
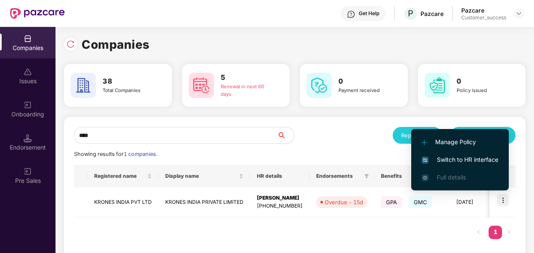
click at [452, 155] on span "Switch to HR interface" at bounding box center [460, 159] width 76 height 9
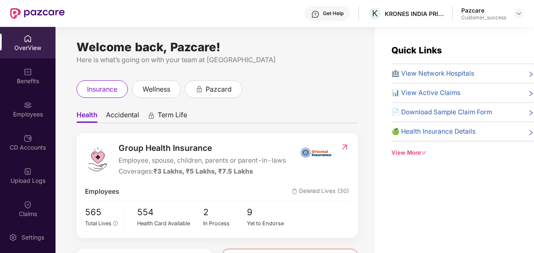
click at [14, 117] on div "Employees" at bounding box center [27, 114] width 55 height 8
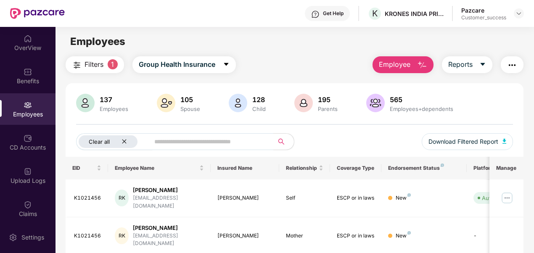
click at [126, 148] on button "Clear all" at bounding box center [114, 141] width 76 height 17
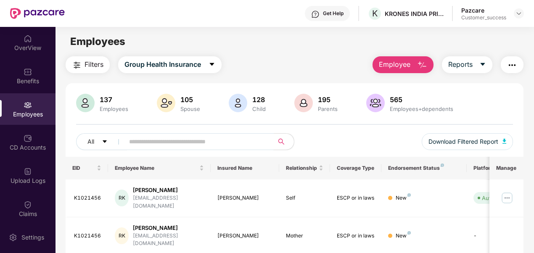
click at [154, 142] on input "text" at bounding box center [195, 141] width 133 height 13
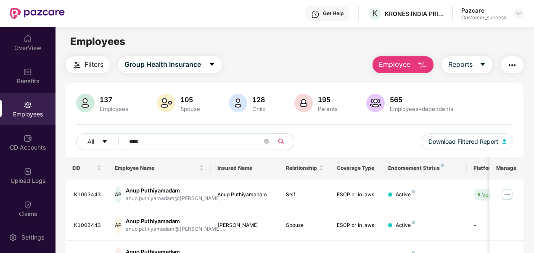
scroll to position [110, 0]
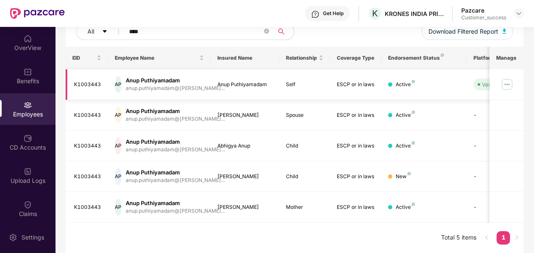
type input "****"
click at [509, 83] on img at bounding box center [506, 84] width 13 height 13
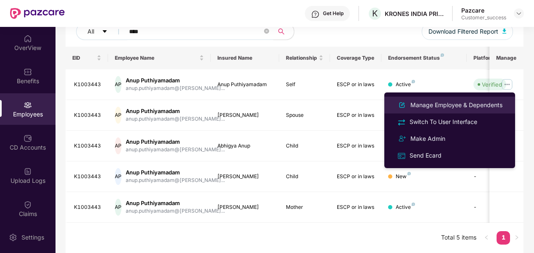
click at [471, 105] on div "Manage Employee & Dependents" at bounding box center [455, 104] width 95 height 9
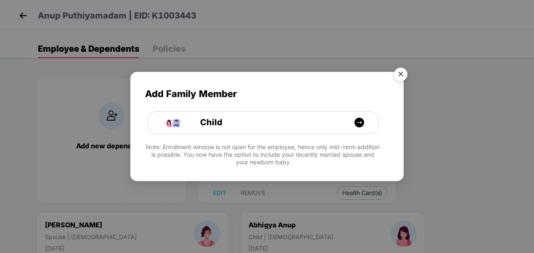
click at [403, 74] on img "Close" at bounding box center [401, 76] width 24 height 24
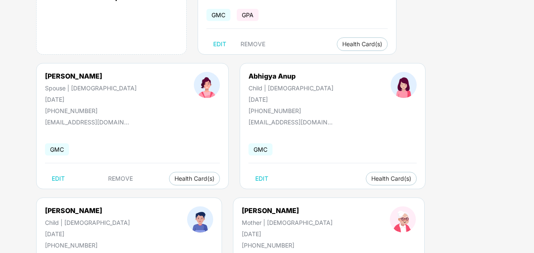
scroll to position [0, 0]
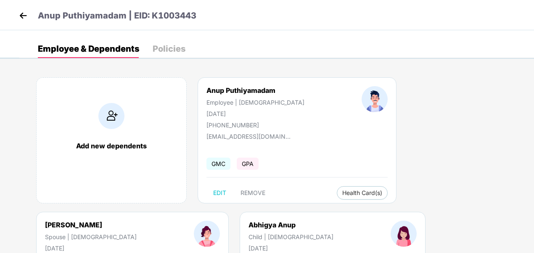
click at [116, 116] on img at bounding box center [111, 116] width 26 height 26
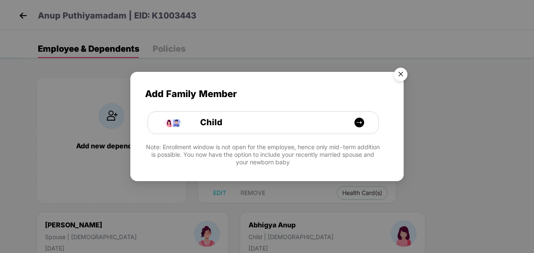
click at [400, 74] on img "Close" at bounding box center [401, 76] width 24 height 24
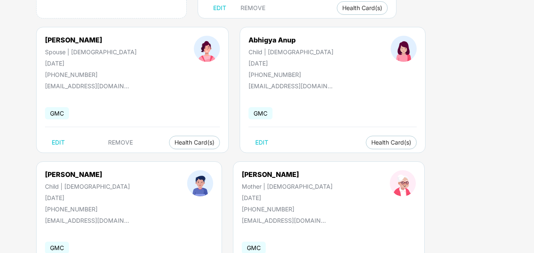
scroll to position [185, 0]
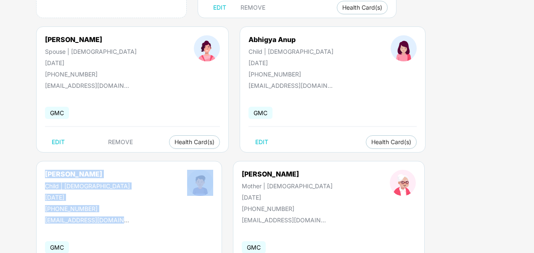
drag, startPoint x: 367, startPoint y: 41, endPoint x: 459, endPoint y: 91, distance: 104.5
click at [222, 161] on div "Adwait Singh Child | Male 09 Sept 2025 +919686683666 anup.puthiyamadam@krones.i…" at bounding box center [129, 224] width 186 height 126
copy div "Adwait Singh Child | Male 09 Sept 2025 +919686683666 anup.puthiyamadam@krones.in"
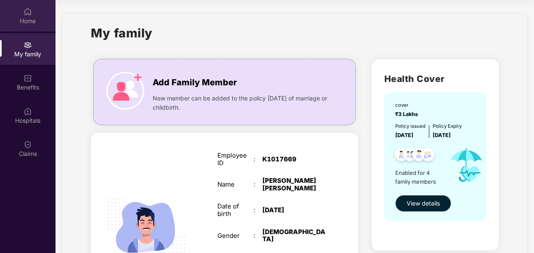
click at [34, 21] on div "Home" at bounding box center [27, 21] width 55 height 8
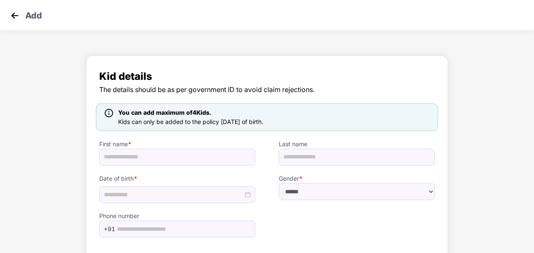
scroll to position [36, 0]
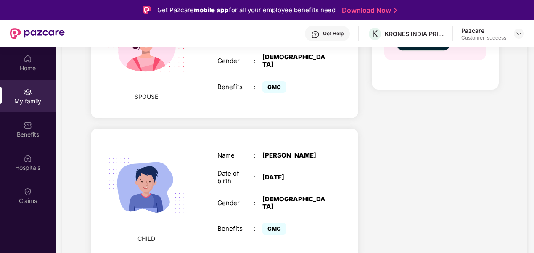
scroll to position [408, 0]
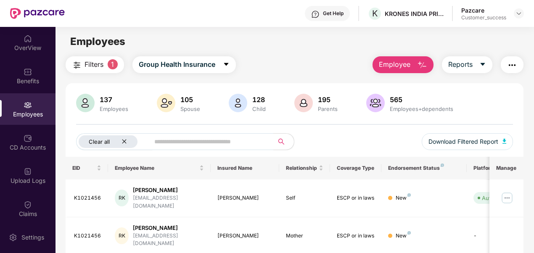
click at [125, 143] on icon "close" at bounding box center [123, 141] width 5 height 5
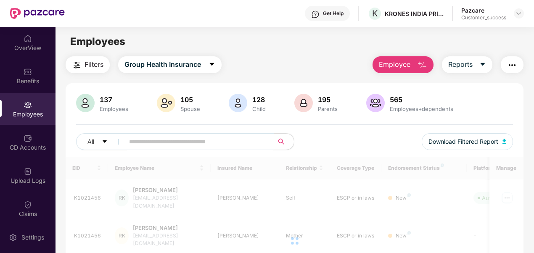
click at [132, 142] on input "text" at bounding box center [195, 141] width 133 height 13
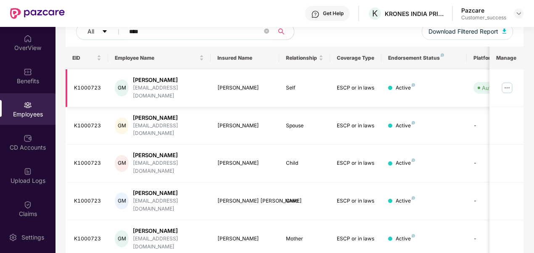
type input "****"
click at [512, 85] on img at bounding box center [506, 87] width 13 height 13
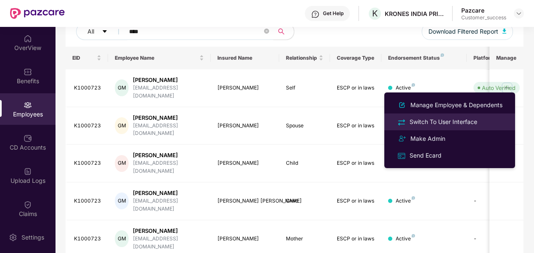
click at [440, 122] on div "Switch To User Interface" at bounding box center [443, 121] width 71 height 9
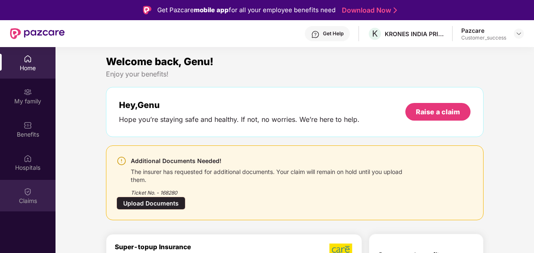
click at [26, 196] on div "Claims" at bounding box center [27, 196] width 55 height 32
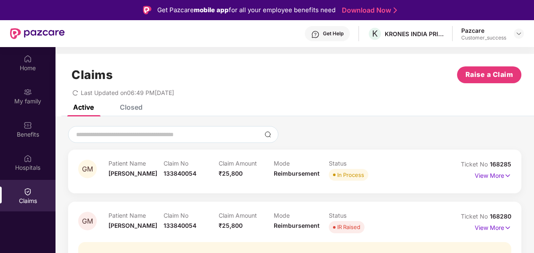
click at [137, 110] on div "Closed" at bounding box center [131, 107] width 23 height 8
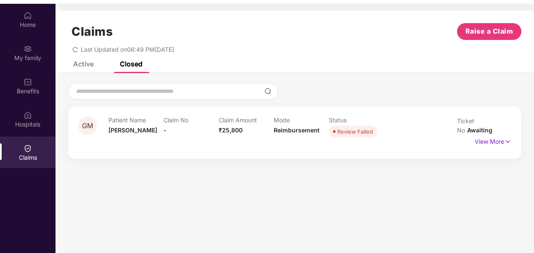
scroll to position [44, 0]
click at [488, 134] on p "View More" at bounding box center [492, 139] width 37 height 11
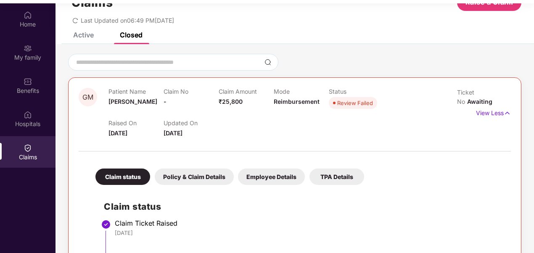
click at [93, 36] on div "Active" at bounding box center [83, 35] width 21 height 8
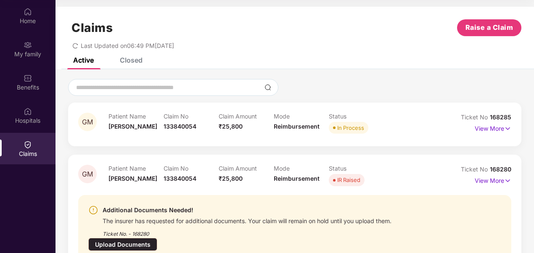
scroll to position [20, 0]
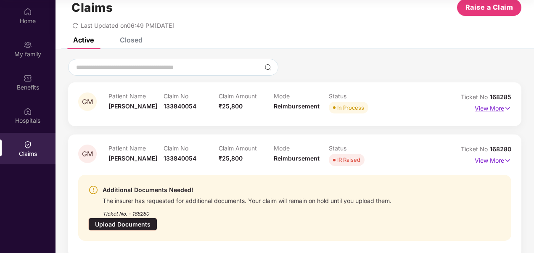
click at [494, 108] on p "View More" at bounding box center [492, 107] width 37 height 11
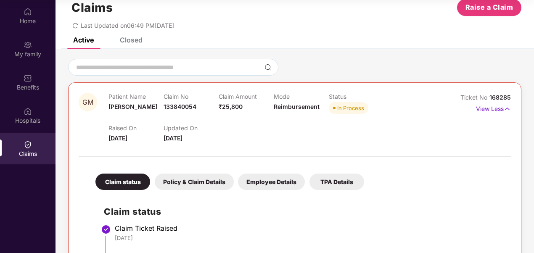
click at [193, 179] on div "Policy & Claim Details" at bounding box center [194, 182] width 79 height 16
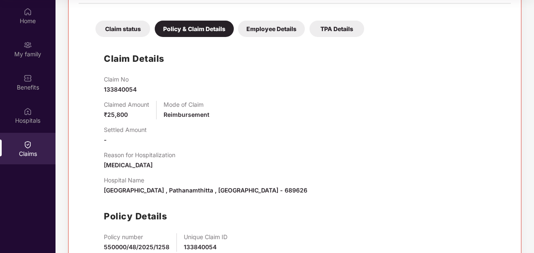
scroll to position [230, 0]
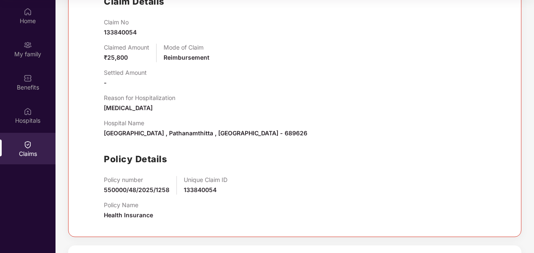
click at [195, 194] on div "Unique Claim ID 133840054" at bounding box center [206, 185] width 44 height 18
copy span "133840054"
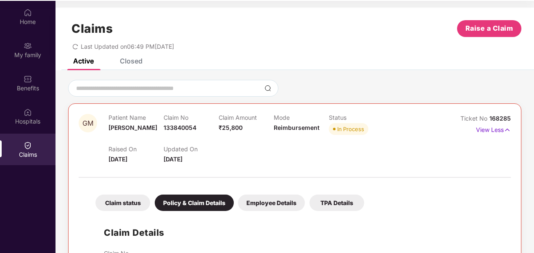
scroll to position [0, 0]
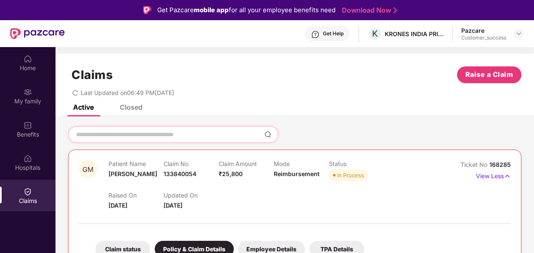
click at [181, 135] on input at bounding box center [168, 134] width 186 height 9
click at [129, 110] on div "Closed" at bounding box center [131, 107] width 23 height 8
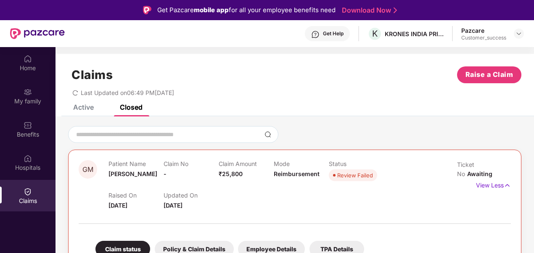
click at [91, 111] on div "Active" at bounding box center [77, 107] width 33 height 18
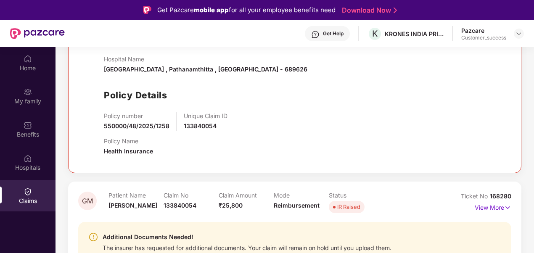
scroll to position [47, 0]
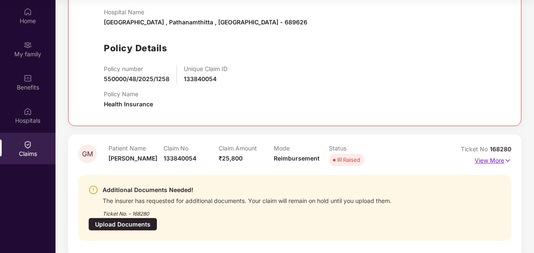
click at [485, 165] on p "View More" at bounding box center [492, 159] width 37 height 11
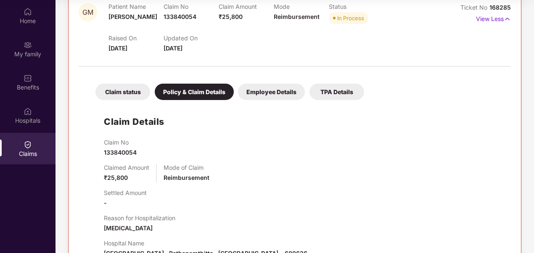
scroll to position [0, 0]
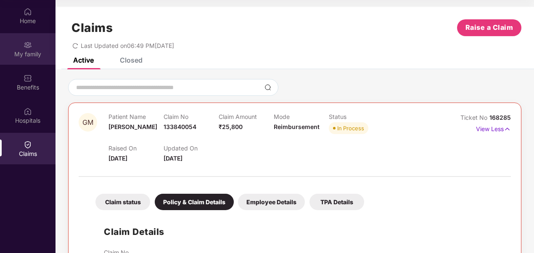
click at [29, 54] on div "My family" at bounding box center [27, 54] width 55 height 8
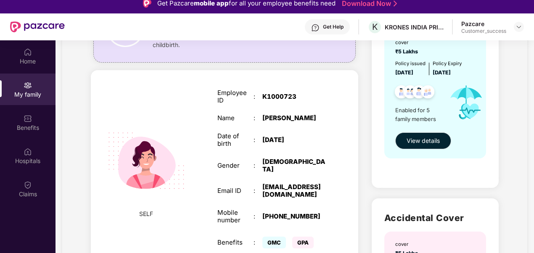
scroll to position [89, 0]
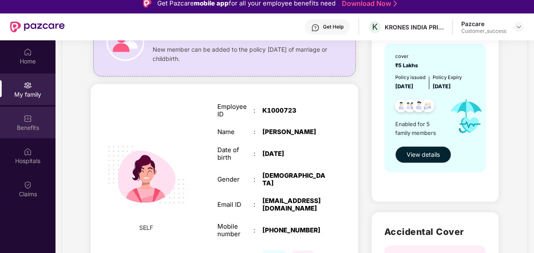
click at [22, 128] on div "Benefits" at bounding box center [27, 128] width 55 height 8
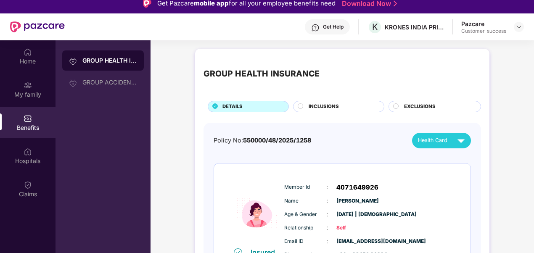
click at [323, 105] on span "INCLUSIONS" at bounding box center [323, 107] width 30 height 8
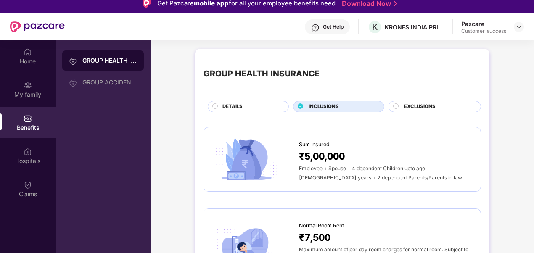
click at [275, 102] on div "DETAILS" at bounding box center [248, 106] width 81 height 11
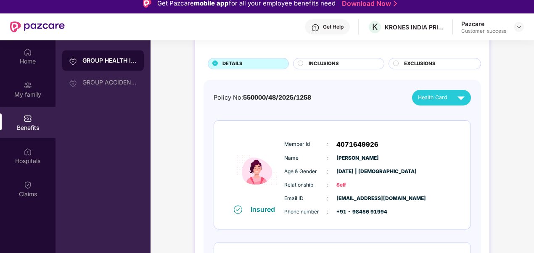
scroll to position [43, 0]
click at [347, 145] on span "4071649926" at bounding box center [357, 144] width 42 height 10
copy span "4071649926"
click at [30, 228] on div "Home My family Benefits Hospitals Claims" at bounding box center [27, 166] width 55 height 253
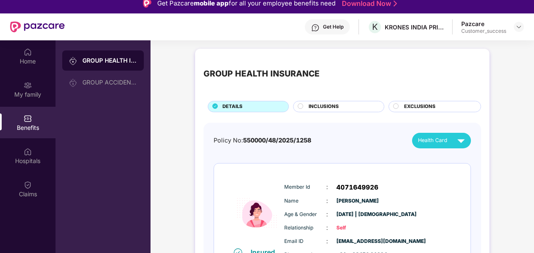
scroll to position [0, 0]
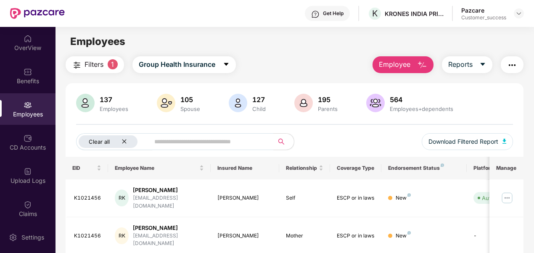
click at [126, 138] on div "Clear all" at bounding box center [108, 141] width 59 height 13
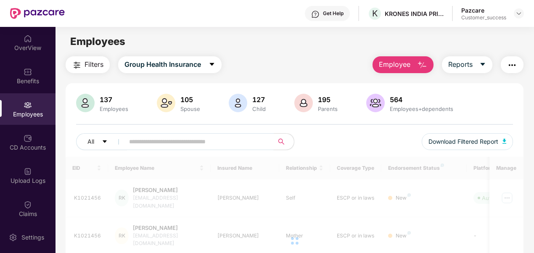
click at [134, 140] on input "text" at bounding box center [195, 141] width 133 height 13
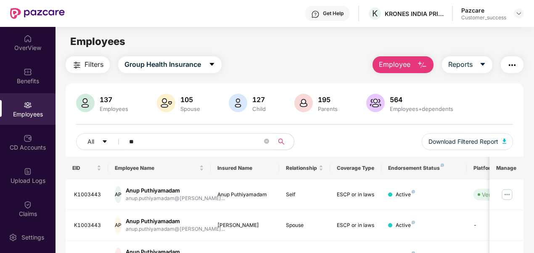
type input "*"
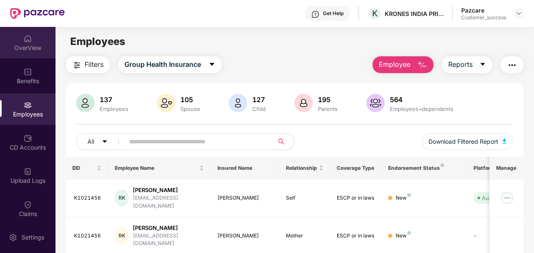
click at [32, 49] on div "OverView" at bounding box center [27, 48] width 55 height 8
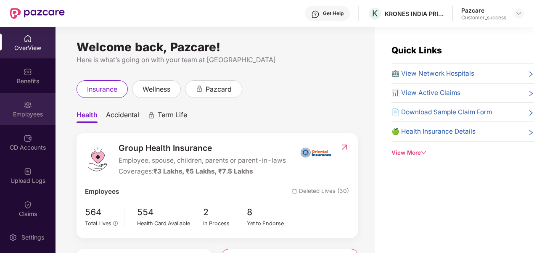
click at [29, 124] on div "Employees" at bounding box center [27, 109] width 55 height 32
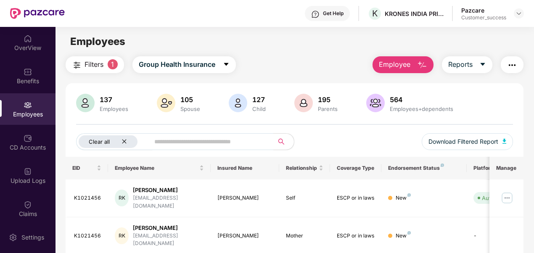
click at [121, 141] on div "Clear all" at bounding box center [108, 141] width 59 height 13
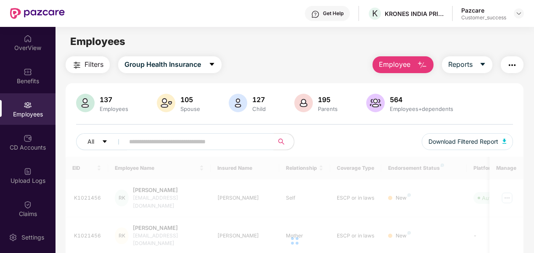
click at [129, 142] on input "text" at bounding box center [195, 141] width 133 height 13
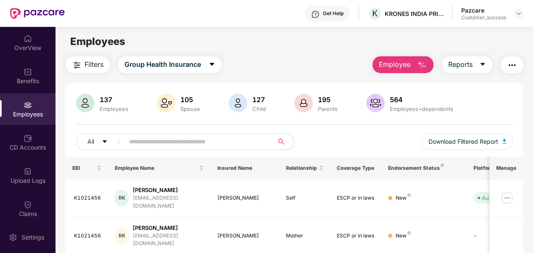
click at [137, 142] on input "text" at bounding box center [195, 141] width 133 height 13
click at [148, 140] on input "text" at bounding box center [195, 141] width 133 height 13
type input "****"
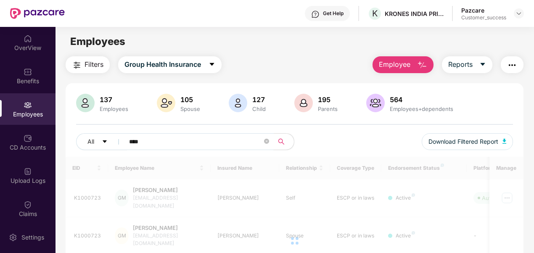
scroll to position [110, 0]
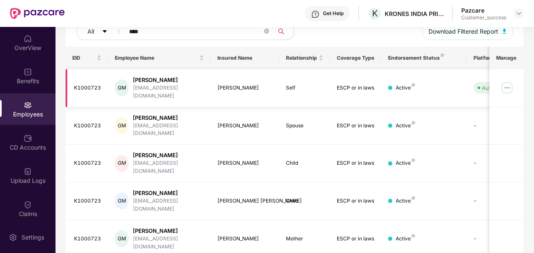
click at [505, 84] on img at bounding box center [506, 87] width 13 height 13
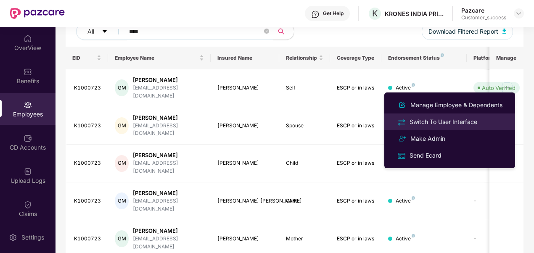
click at [450, 123] on div "Switch To User Interface" at bounding box center [443, 121] width 71 height 9
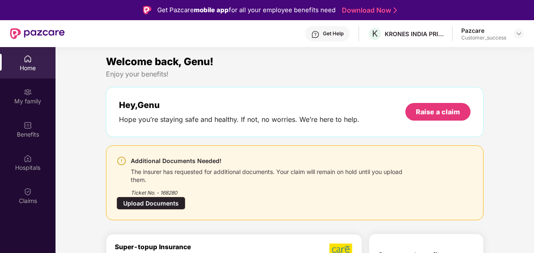
scroll to position [33, 0]
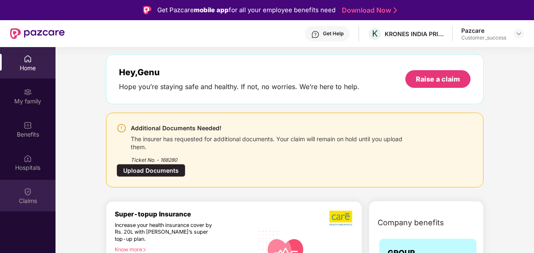
click at [25, 204] on div "Claims" at bounding box center [27, 201] width 55 height 8
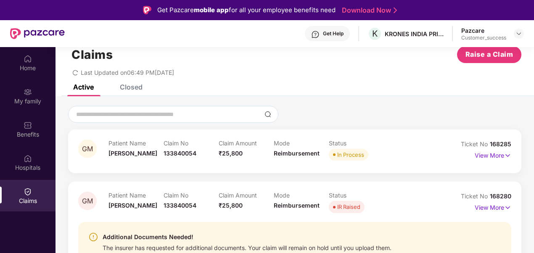
scroll to position [47, 0]
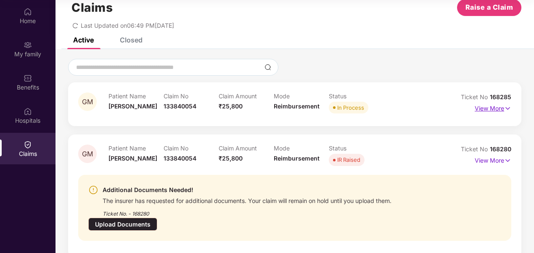
click at [493, 111] on p "View More" at bounding box center [492, 107] width 37 height 11
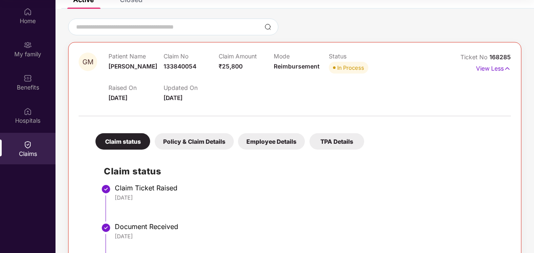
scroll to position [60, 0]
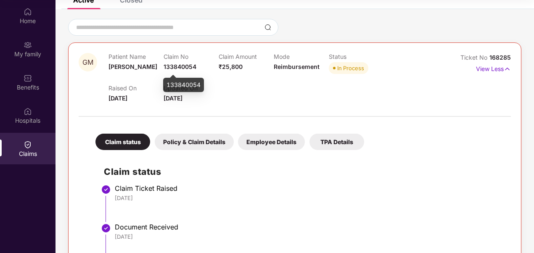
click at [179, 69] on span "133840054" at bounding box center [179, 66] width 33 height 7
copy span "133840054"
